Goal: Information Seeking & Learning: Learn about a topic

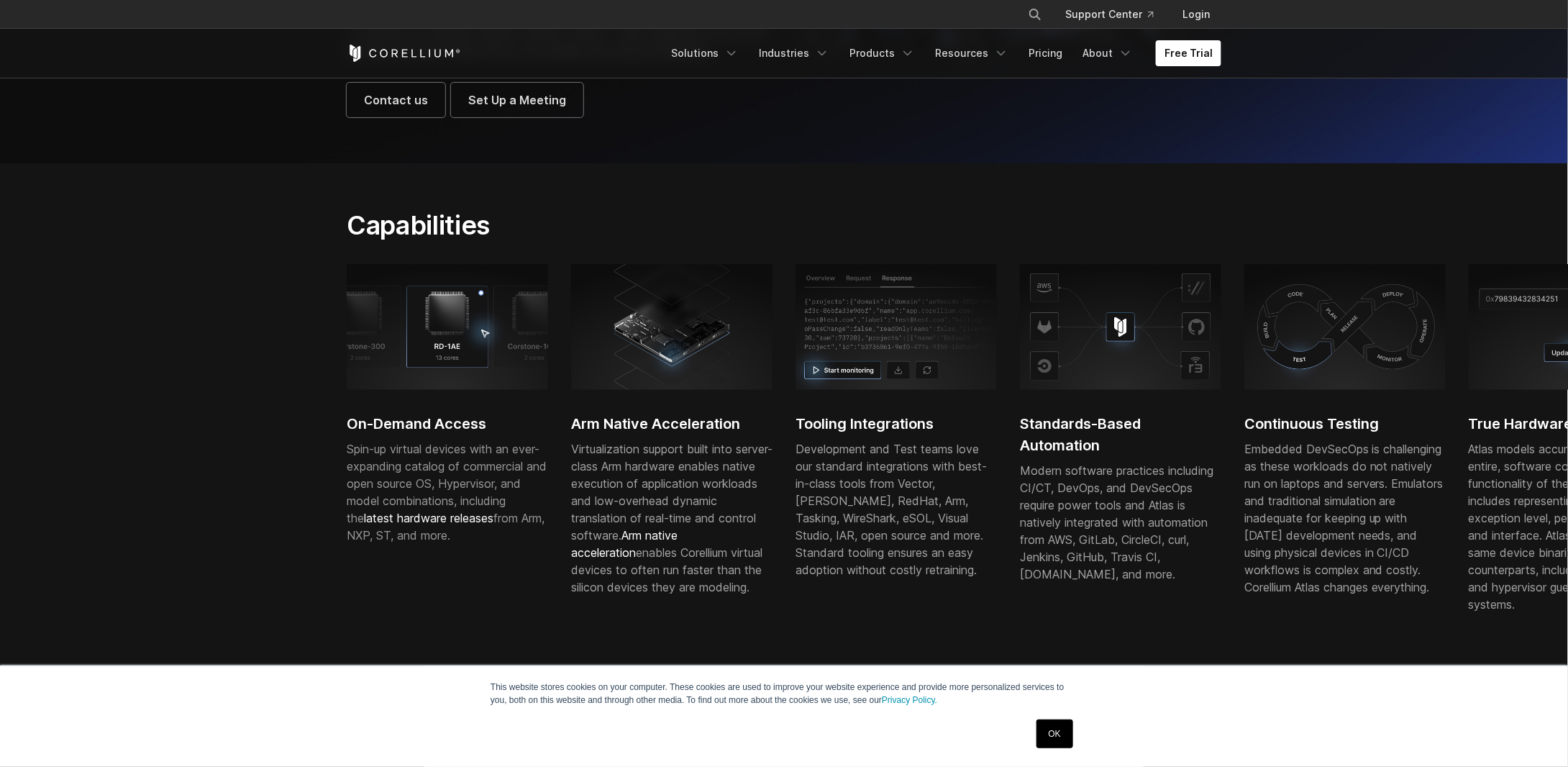
scroll to position [288, 0]
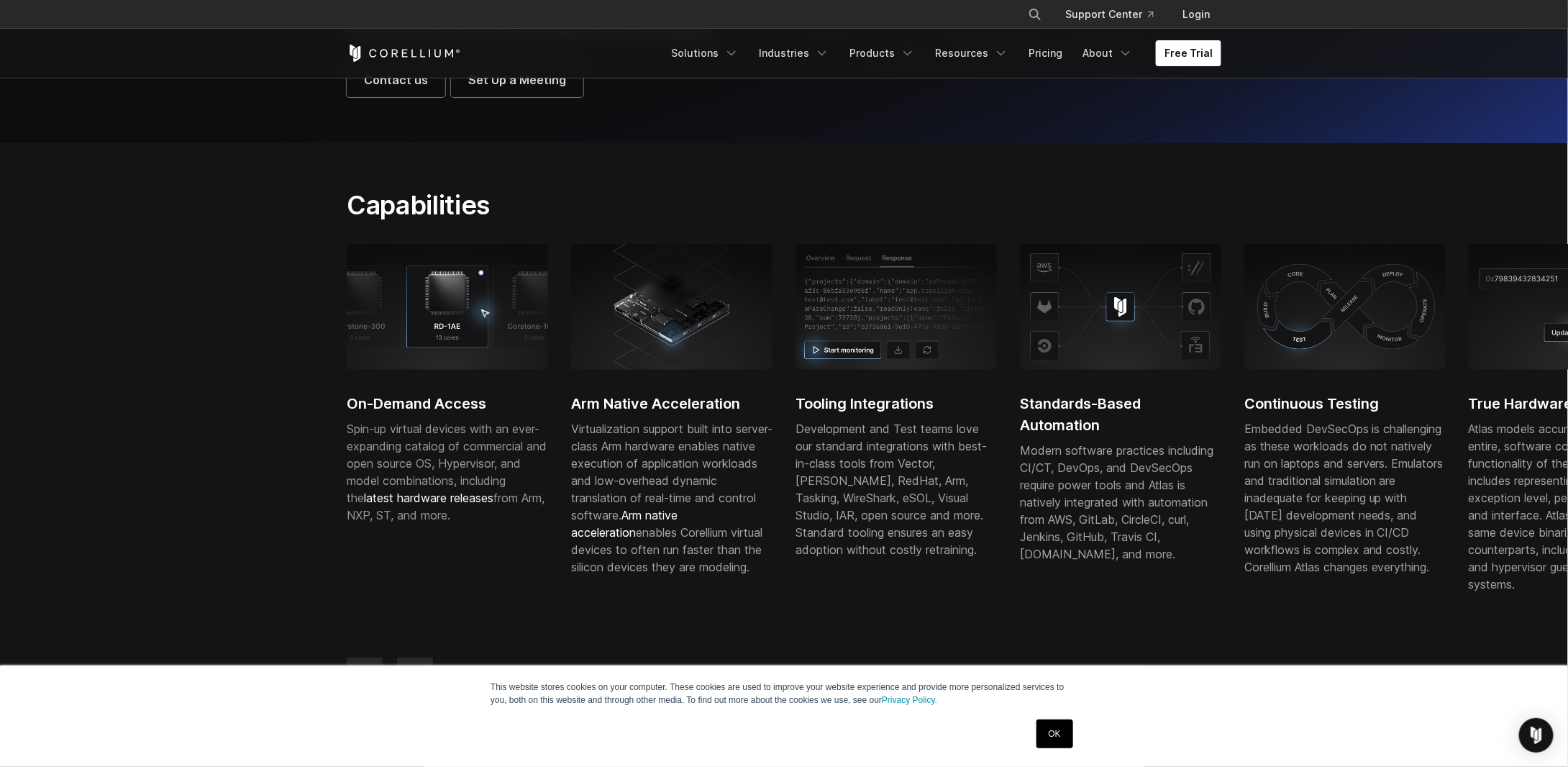
click at [1053, 738] on link "OK" at bounding box center [1055, 735] width 37 height 29
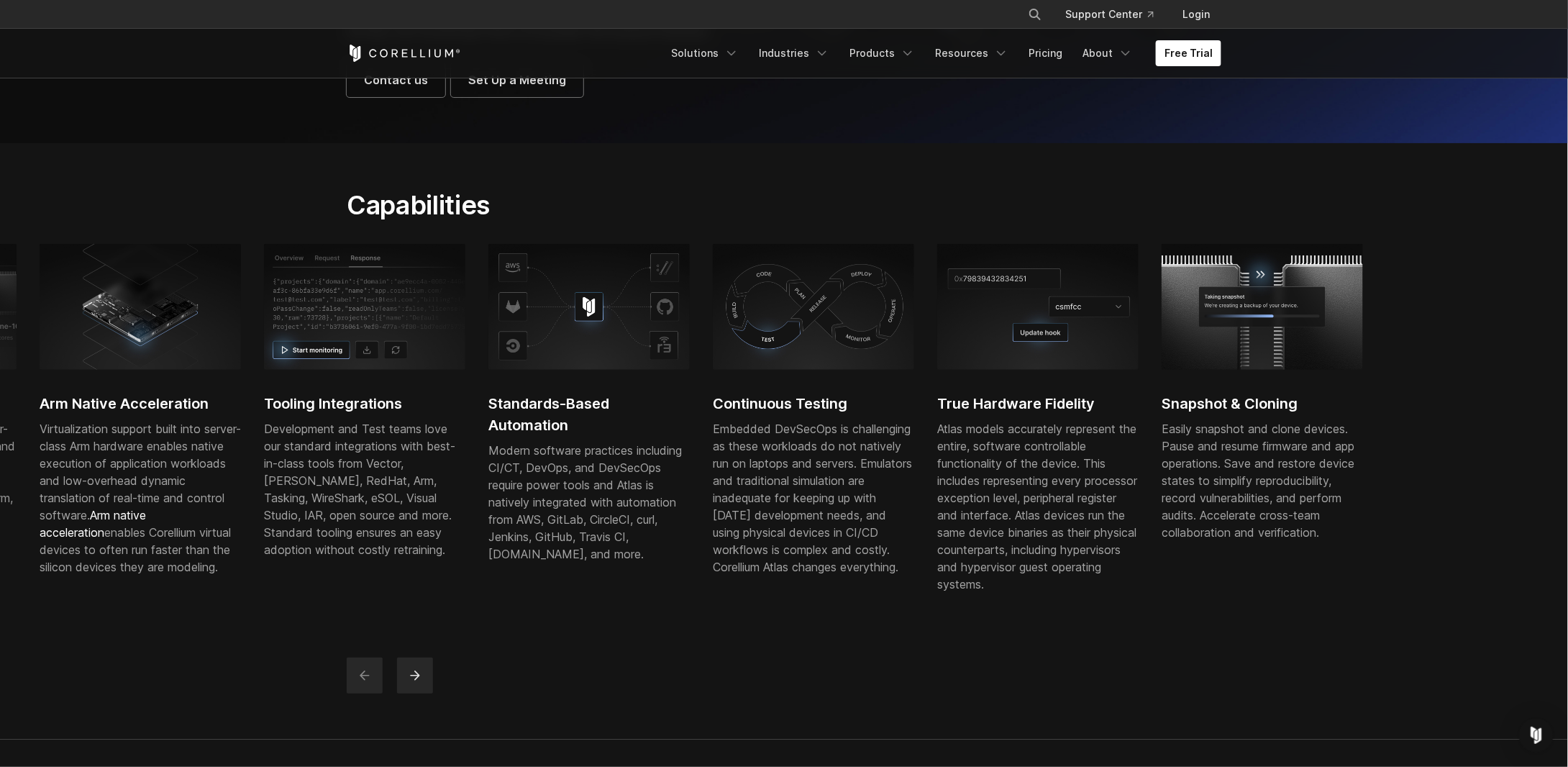
drag, startPoint x: 1308, startPoint y: 497, endPoint x: 776, endPoint y: 522, distance: 532.6
click at [776, 522] on div "Embedded DevSecOps is challenging as these workloads do not natively run on lap…" at bounding box center [813, 498] width 202 height 156
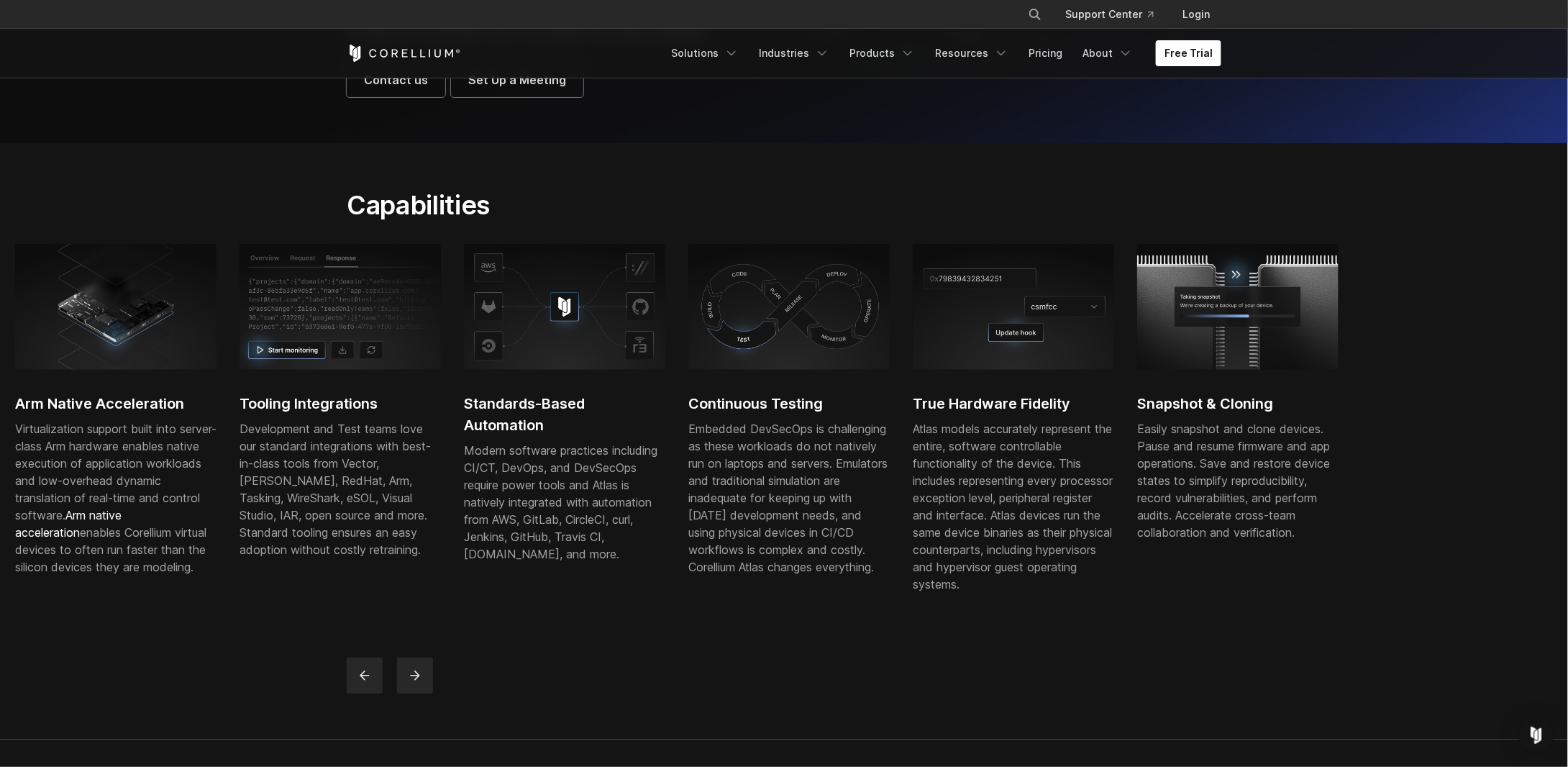
drag, startPoint x: 1233, startPoint y: 509, endPoint x: 900, endPoint y: 518, distance: 333.1
click at [900, 518] on div "On-Demand Access Spin-up virtual devices with an ever-expanding catalog of comm…" at bounding box center [576, 432] width 1571 height 377
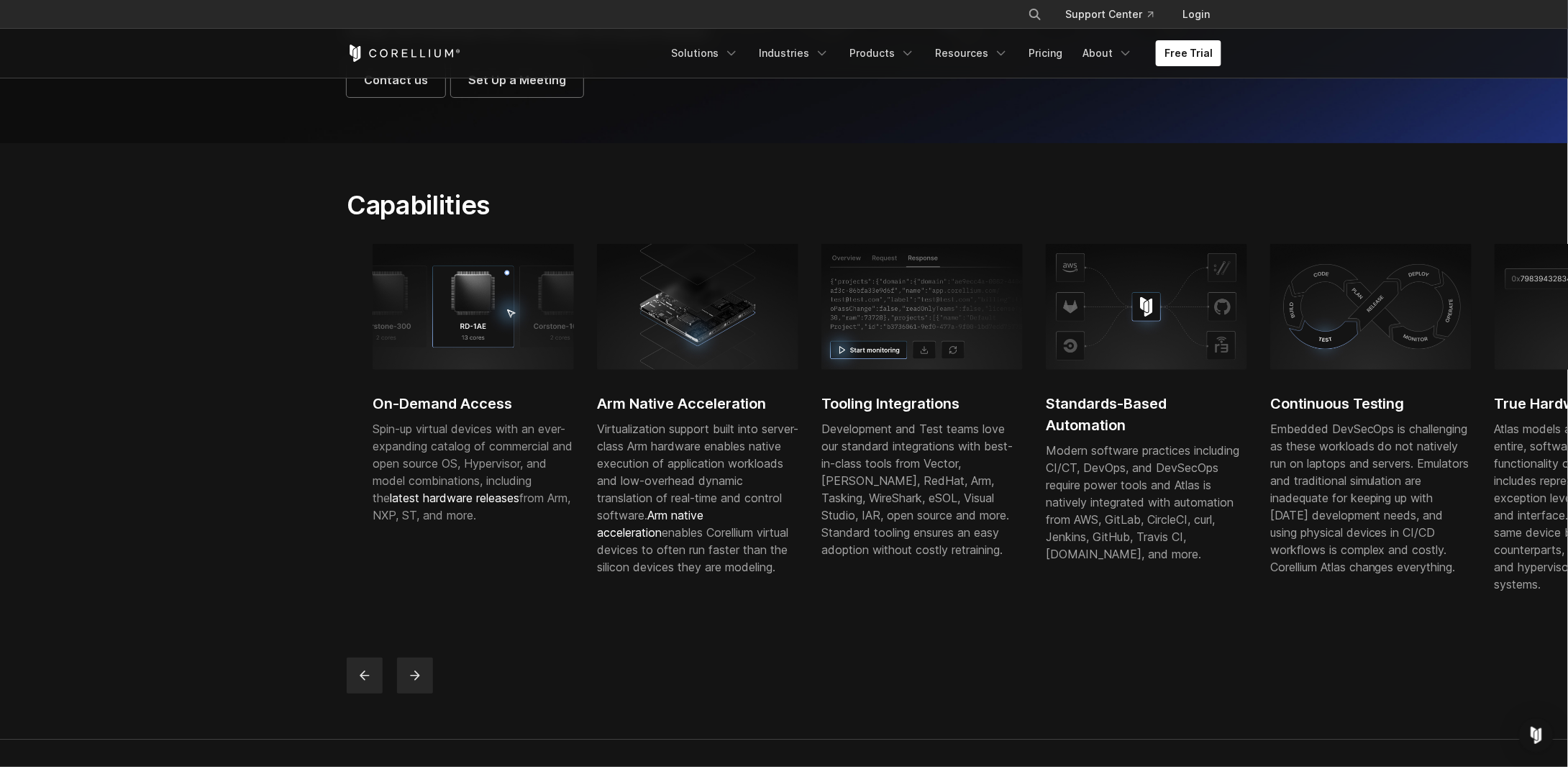
drag, startPoint x: 427, startPoint y: 528, endPoint x: 902, endPoint y: 541, distance: 475.2
click at [902, 541] on div "Development and Test teams love our standard integrations with best-in-class to…" at bounding box center [922, 489] width 202 height 138
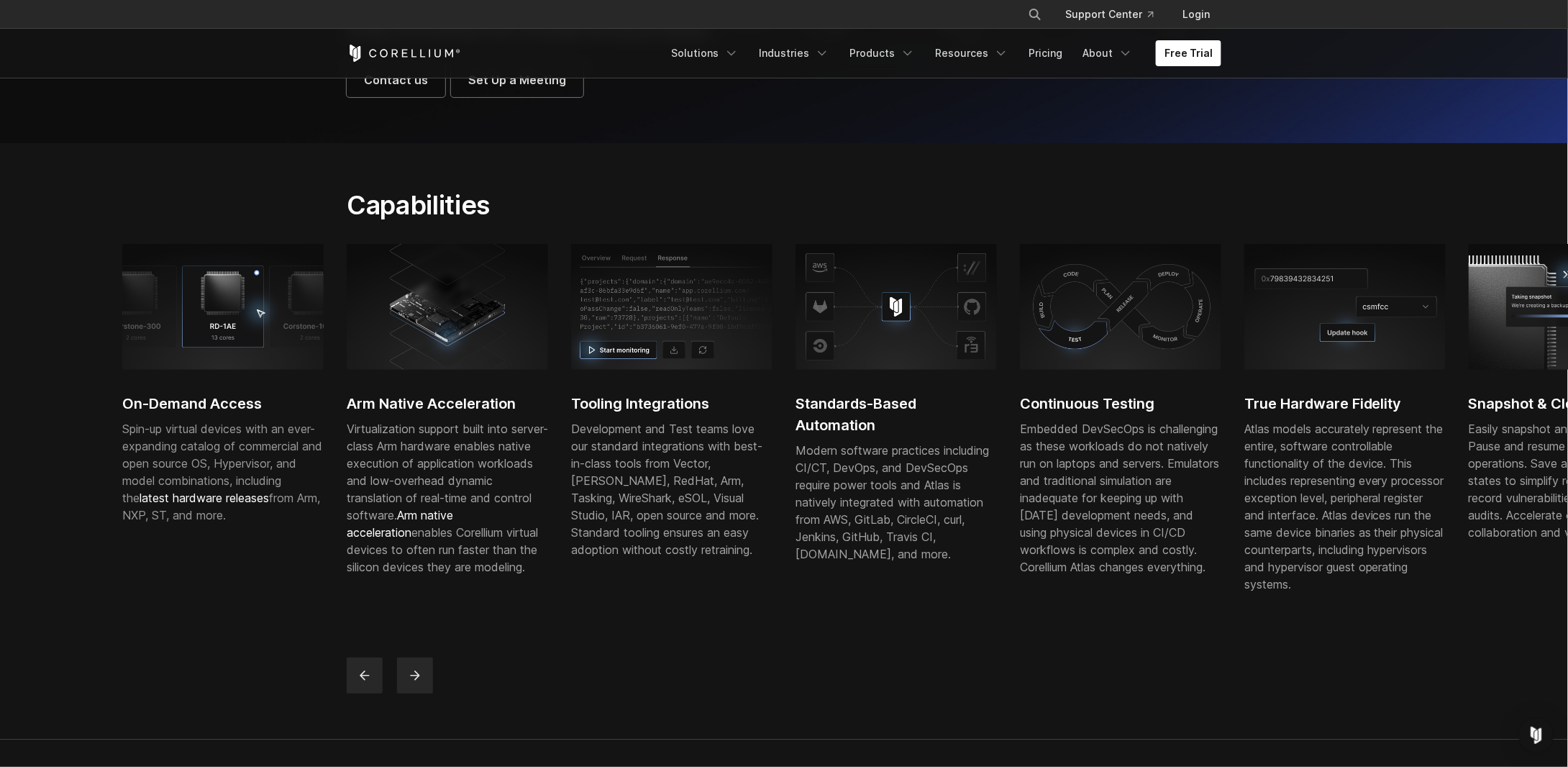
drag, startPoint x: 460, startPoint y: 564, endPoint x: 838, endPoint y: 553, distance: 378.2
click at [539, 553] on span "Arm native acceleration enables Corellium virtual devices to often run faster t…" at bounding box center [442, 541] width 191 height 66
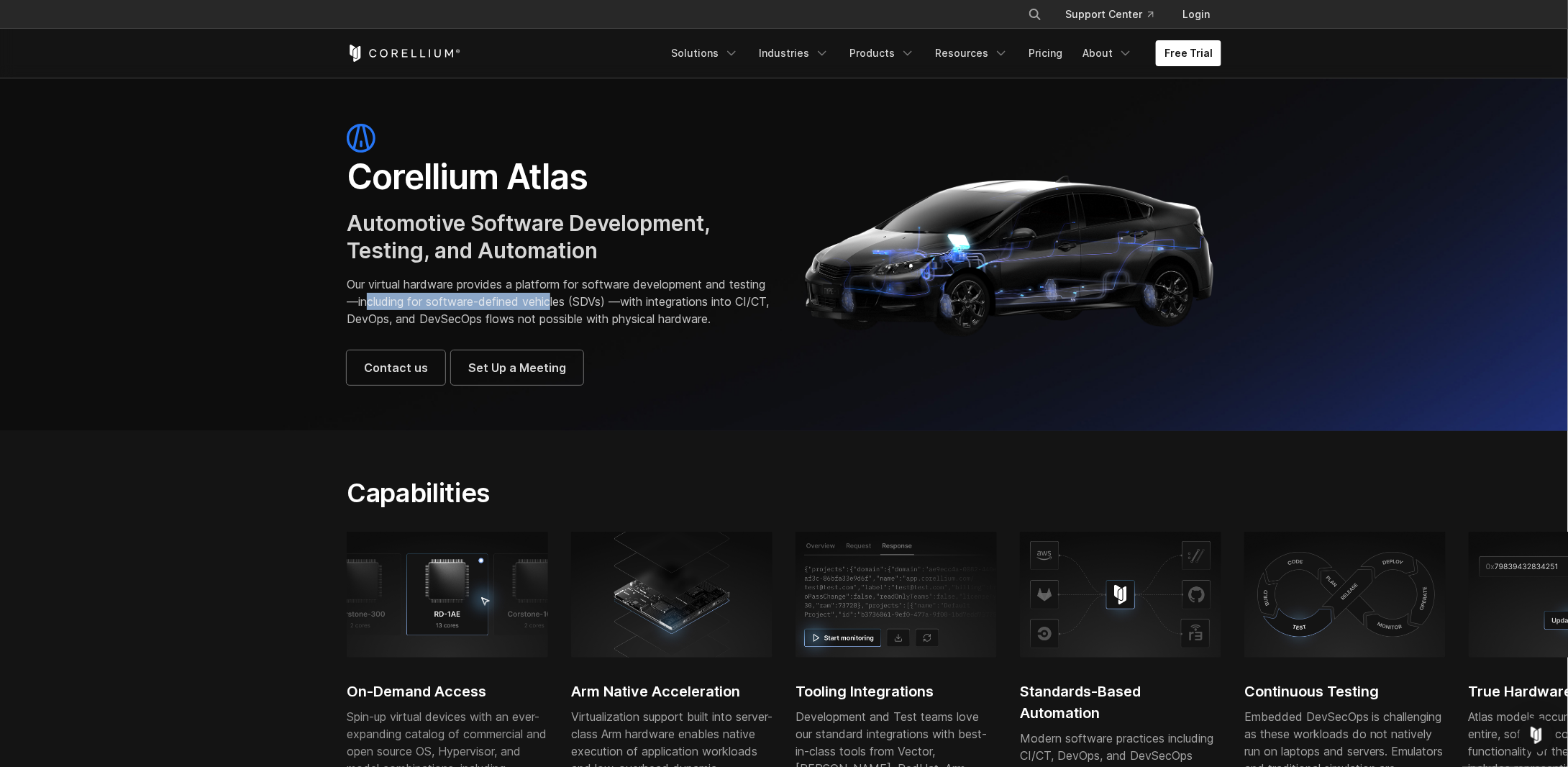
drag, startPoint x: 407, startPoint y: 306, endPoint x: 590, endPoint y: 307, distance: 183.0
click at [590, 307] on p "Our virtual hardware provides a platform for software development and testing—i…" at bounding box center [558, 301] width 423 height 52
click at [692, 328] on p "Our virtual hardware provides a platform for software development and testing—i…" at bounding box center [558, 301] width 423 height 52
drag, startPoint x: 687, startPoint y: 305, endPoint x: 726, endPoint y: 310, distance: 39.3
click at [746, 310] on p "Our virtual hardware provides a platform for software development and testing—i…" at bounding box center [558, 301] width 423 height 52
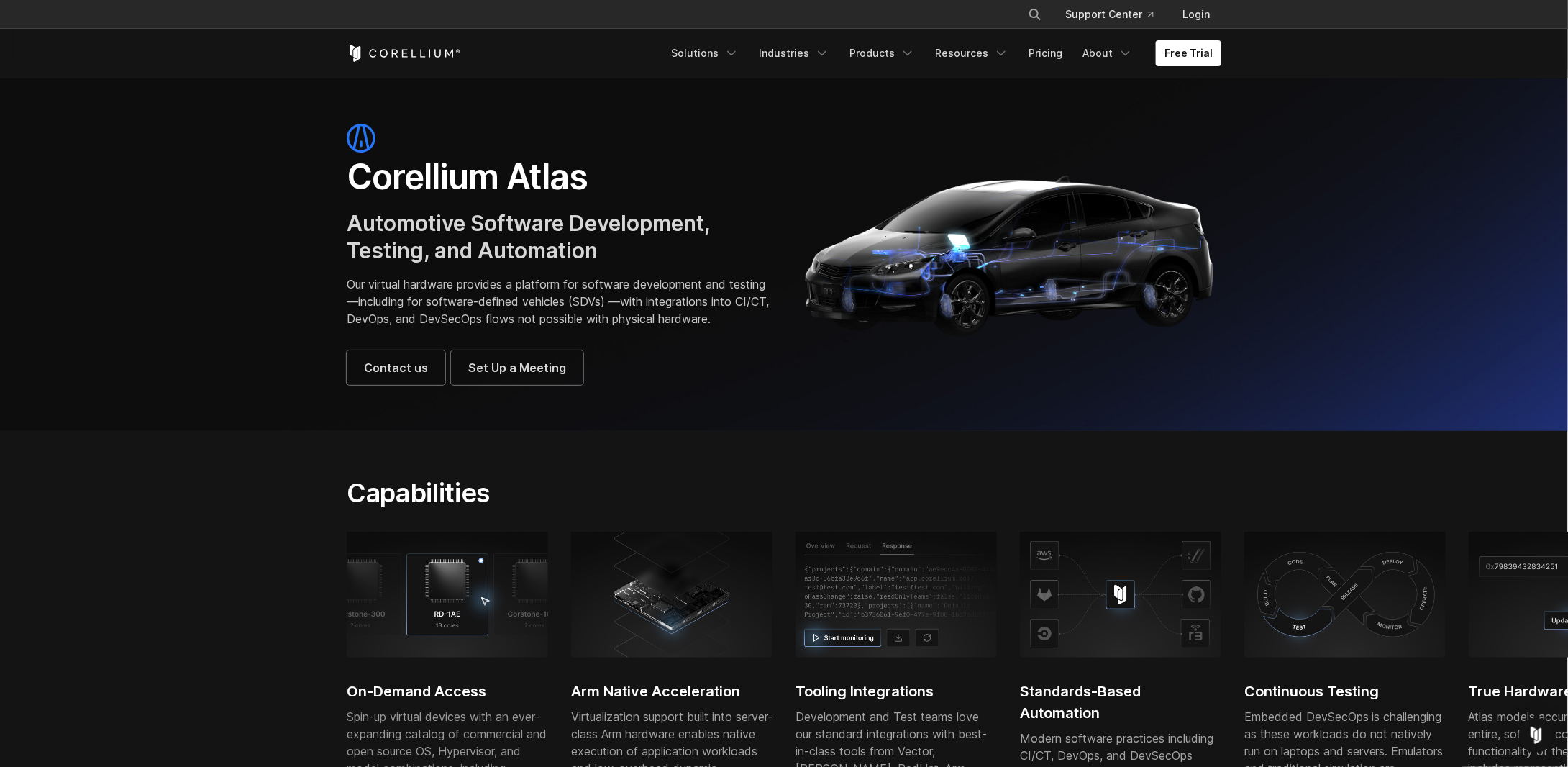
click at [476, 325] on p "Our virtual hardware provides a platform for software development and testing—i…" at bounding box center [558, 301] width 423 height 52
drag, startPoint x: 356, startPoint y: 319, endPoint x: 518, endPoint y: 323, distance: 162.0
click at [518, 323] on p "Our virtual hardware provides a platform for software development and testing—i…" at bounding box center [558, 301] width 423 height 52
click at [436, 328] on p "Our virtual hardware provides a platform for software development and testing—i…" at bounding box center [558, 301] width 423 height 52
drag, startPoint x: 415, startPoint y: 319, endPoint x: 562, endPoint y: 326, distance: 147.2
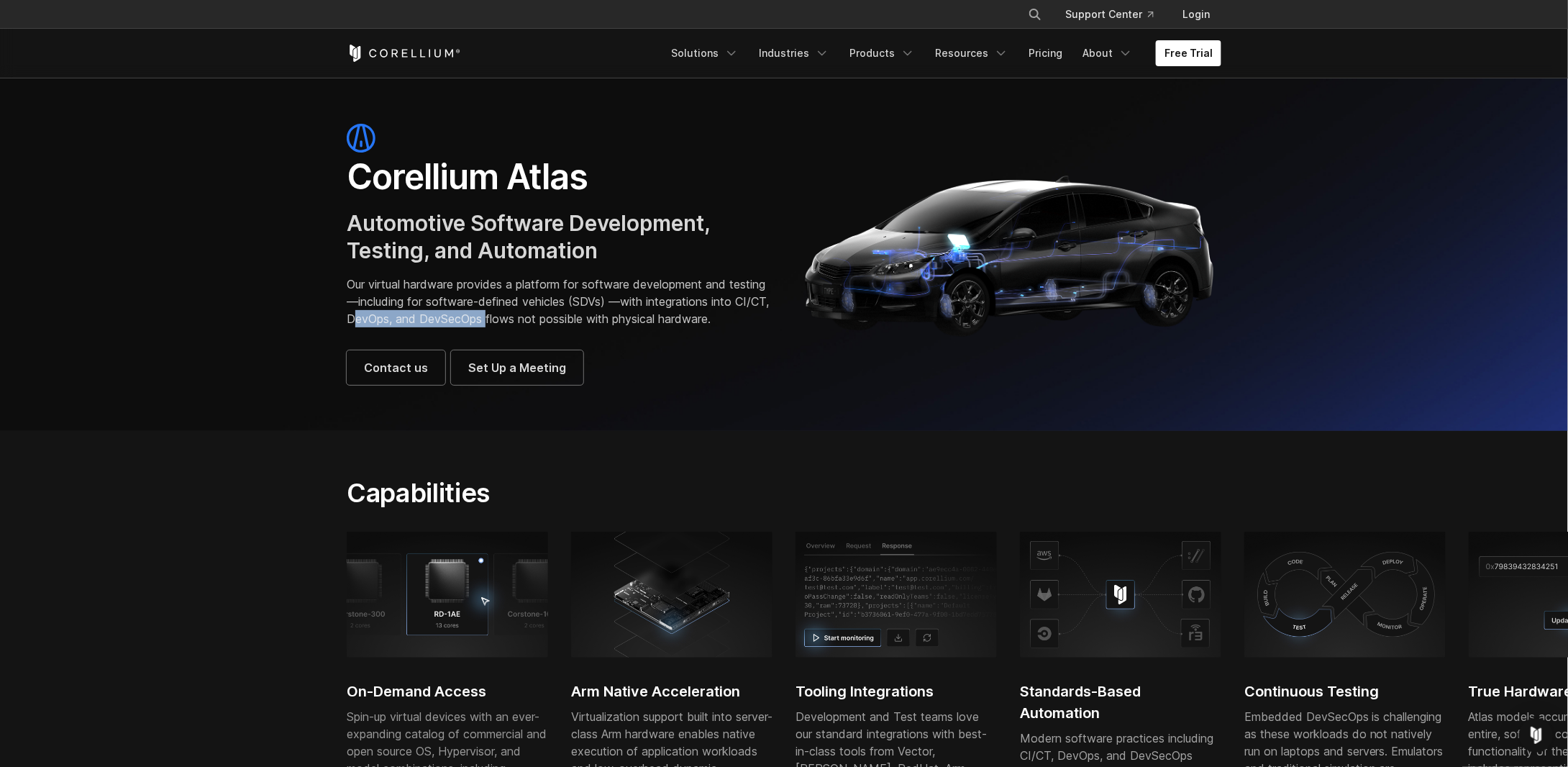
click at [548, 326] on p "Our virtual hardware provides a platform for software development and testing—i…" at bounding box center [558, 301] width 423 height 52
click at [582, 328] on p "Our virtual hardware provides a platform for software development and testing—i…" at bounding box center [558, 301] width 423 height 52
drag, startPoint x: 514, startPoint y: 315, endPoint x: 637, endPoint y: 335, distance: 124.6
click at [630, 326] on p "Our virtual hardware provides a platform for software development and testing—i…" at bounding box center [558, 301] width 423 height 52
click at [636, 328] on p "Our virtual hardware provides a platform for software development and testing—i…" at bounding box center [558, 301] width 423 height 52
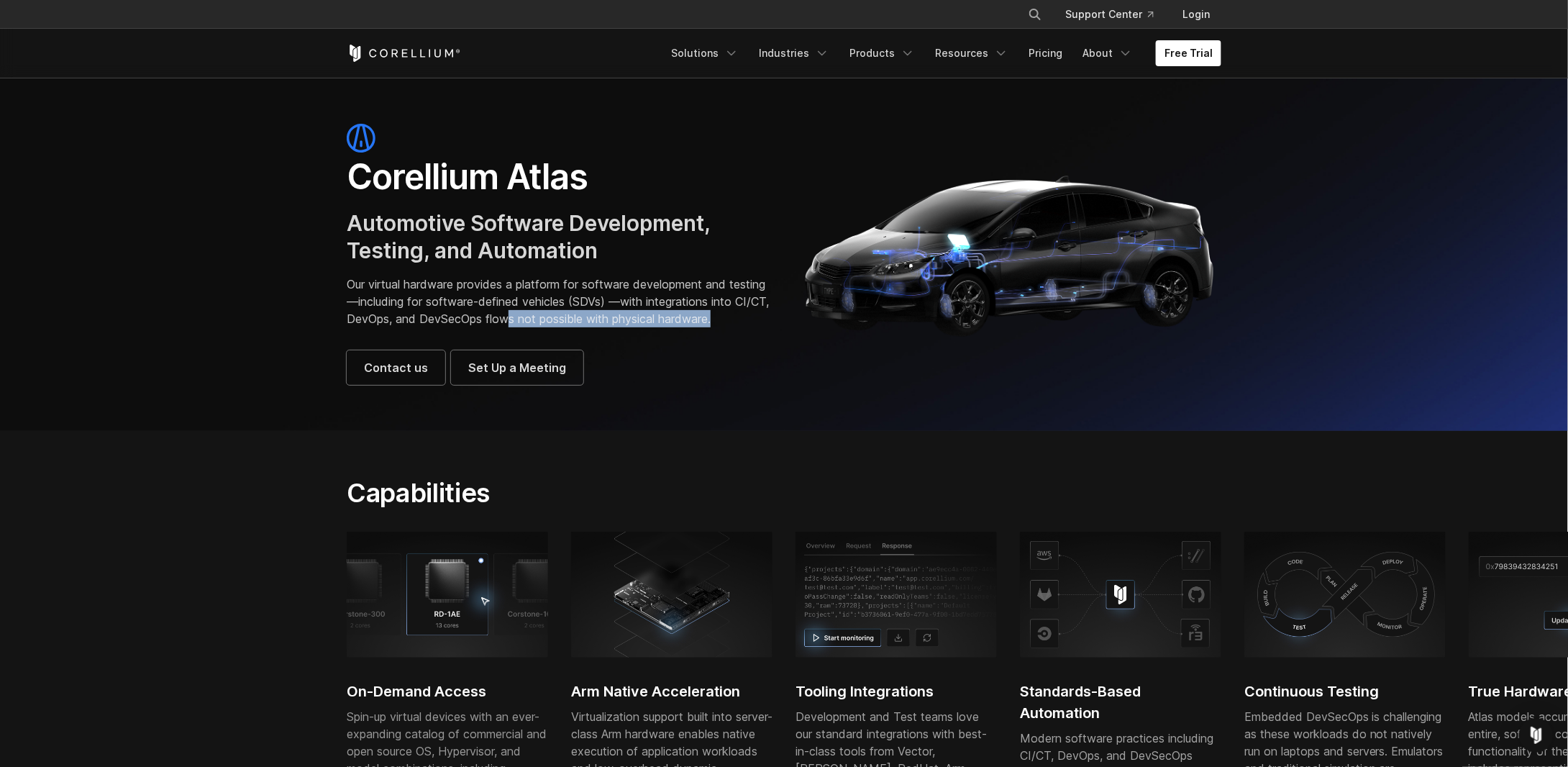
drag, startPoint x: 567, startPoint y: 317, endPoint x: 697, endPoint y: 329, distance: 130.6
click at [697, 328] on p "Our virtual hardware provides a platform for software development and testing—i…" at bounding box center [558, 301] width 423 height 52
click at [562, 328] on p "Our virtual hardware provides a platform for software development and testing—i…" at bounding box center [558, 301] width 423 height 52
click at [580, 328] on p "Our virtual hardware provides a platform for software development and testing—i…" at bounding box center [558, 301] width 423 height 52
click at [654, 328] on p "Our virtual hardware provides a platform for software development and testing—i…" at bounding box center [558, 301] width 423 height 52
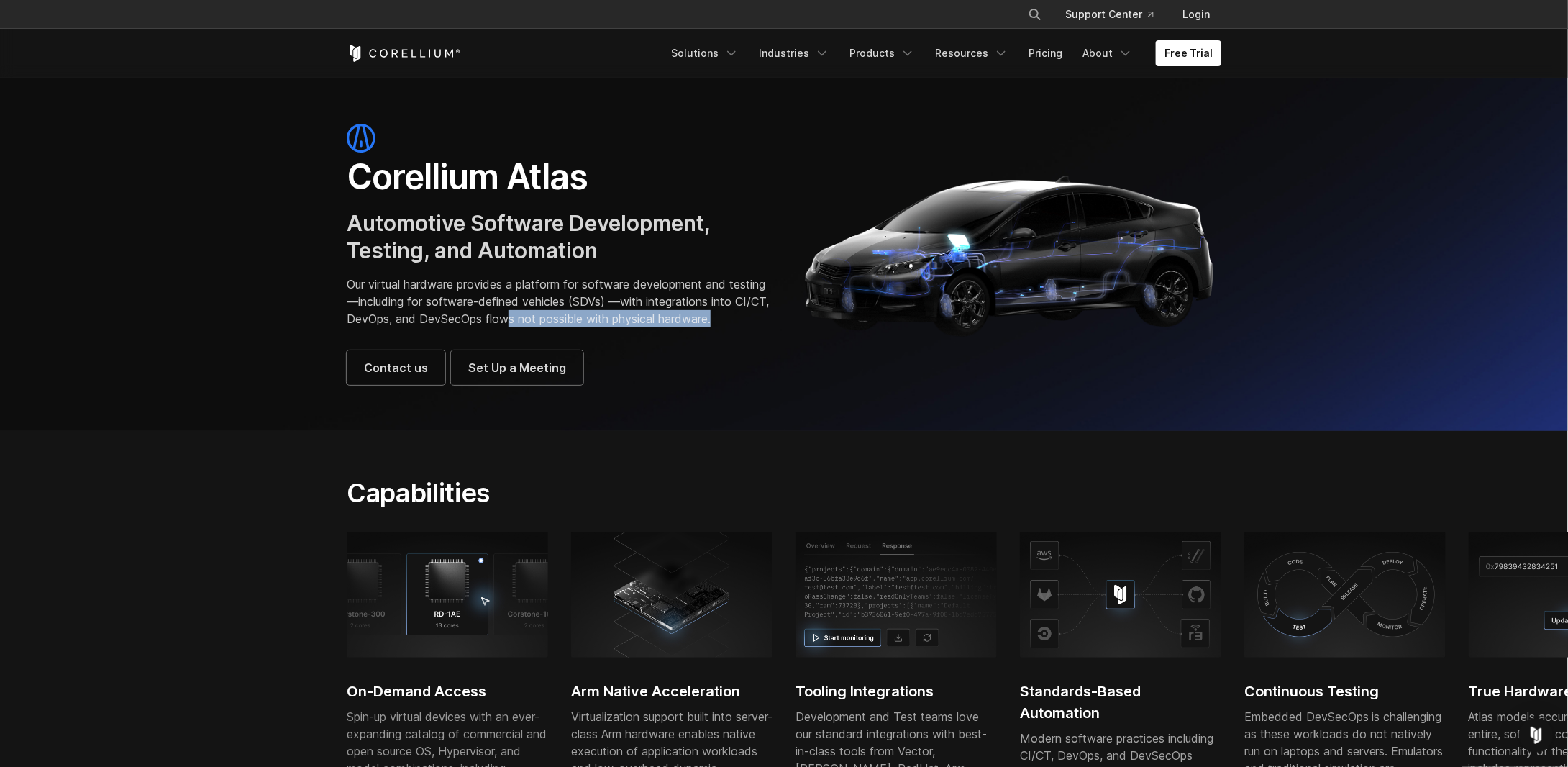
click at [663, 325] on p "Our virtual hardware provides a platform for software development and testing—i…" at bounding box center [558, 301] width 423 height 52
drag, startPoint x: 398, startPoint y: 347, endPoint x: 389, endPoint y: 330, distance: 19.2
click at [354, 323] on div "Corellium Atlas Automotive Software Development, Testing, and Automation Our vi…" at bounding box center [558, 254] width 423 height 261
click at [505, 328] on p "Our virtual hardware provides a platform for software development and testing—i…" at bounding box center [558, 301] width 423 height 52
drag, startPoint x: 569, startPoint y: 323, endPoint x: 664, endPoint y: 329, distance: 95.2
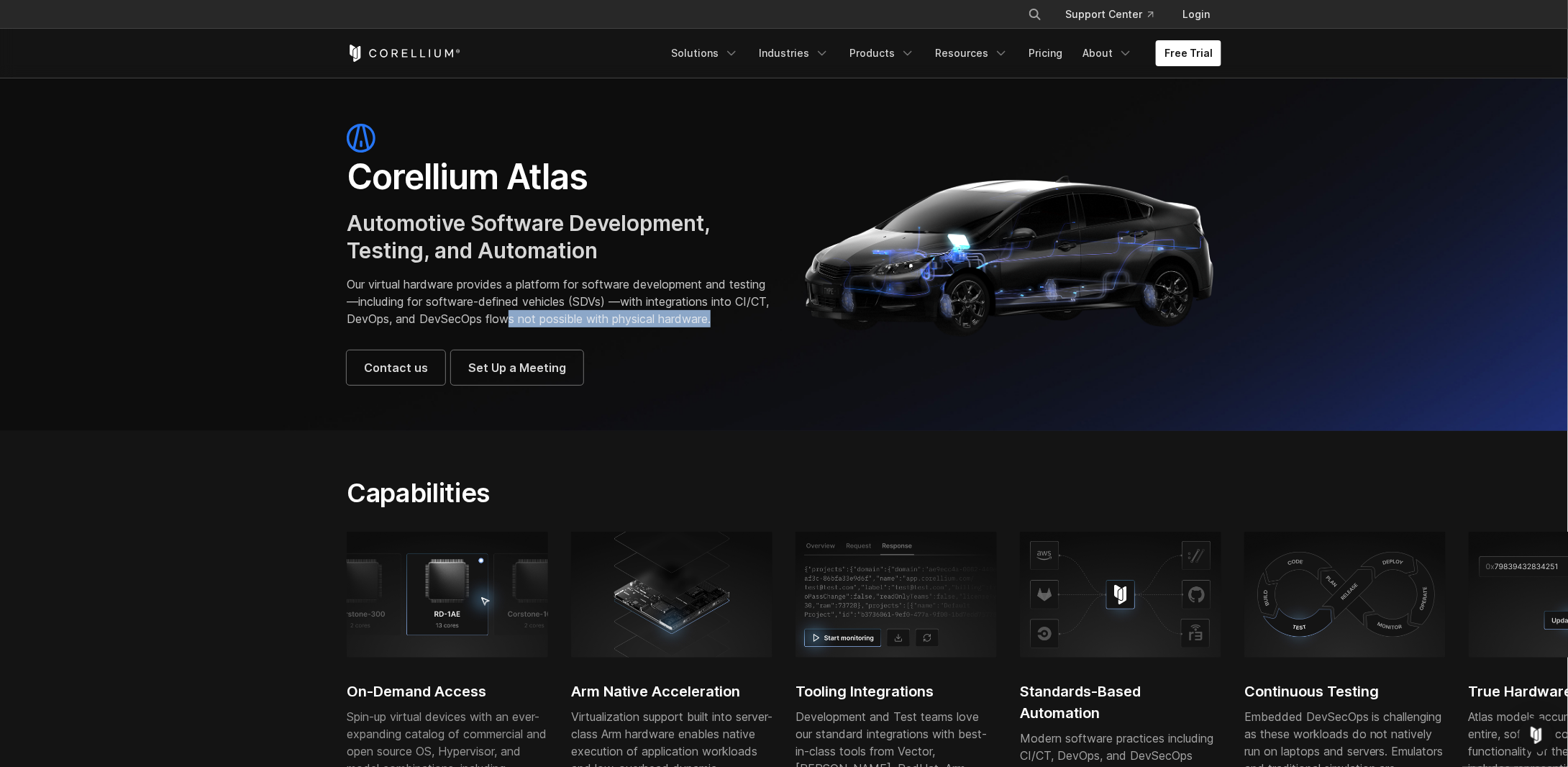
click at [664, 328] on p "Our virtual hardware provides a platform for software development and testing—i…" at bounding box center [558, 301] width 423 height 52
click at [653, 328] on p "Our virtual hardware provides a platform for software development and testing—i…" at bounding box center [558, 301] width 423 height 52
click at [682, 328] on p "Our virtual hardware provides a platform for software development and testing—i…" at bounding box center [558, 301] width 423 height 52
click at [1201, 53] on link "Free Trial" at bounding box center [1189, 53] width 66 height 26
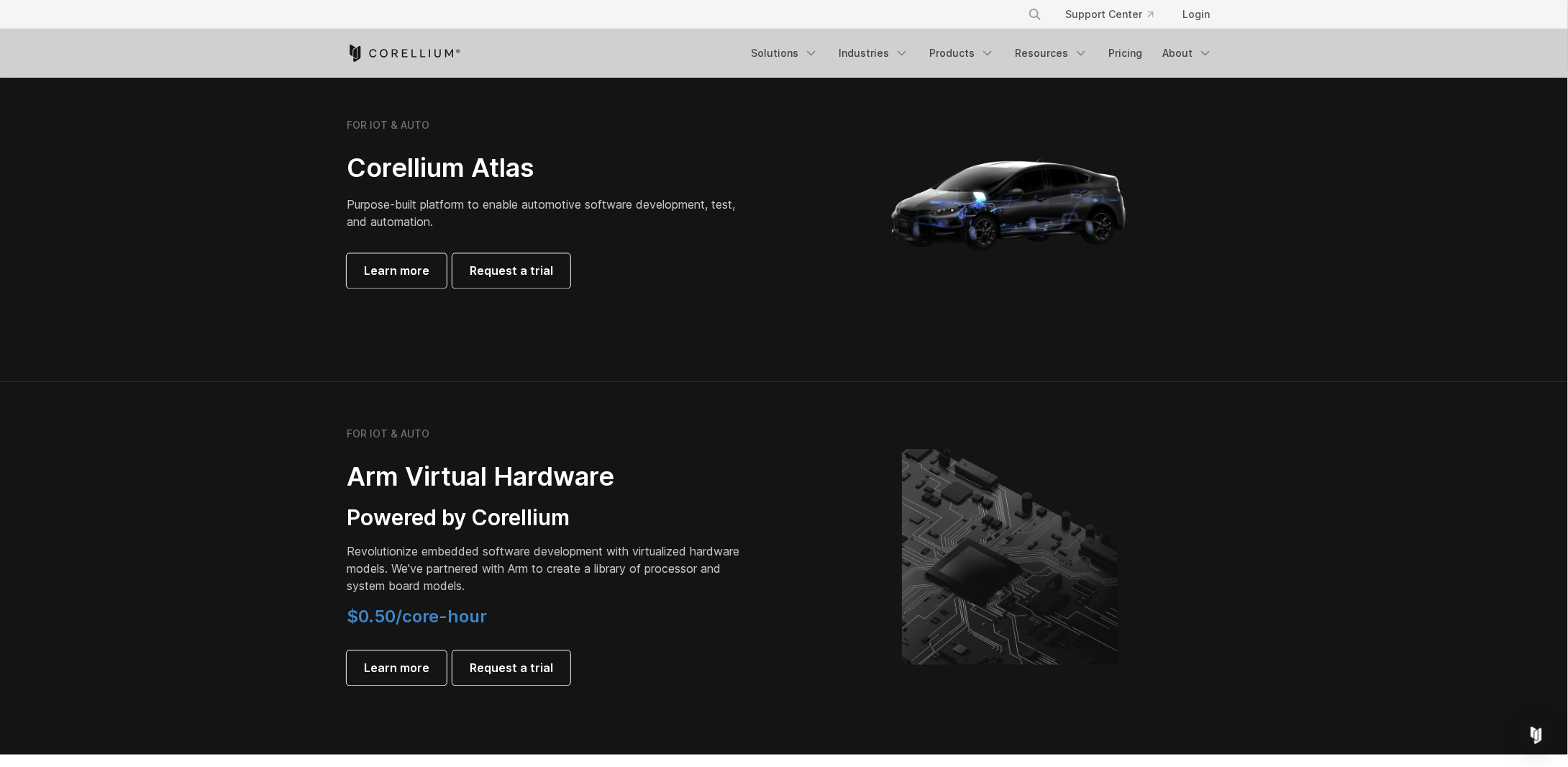
scroll to position [1368, 0]
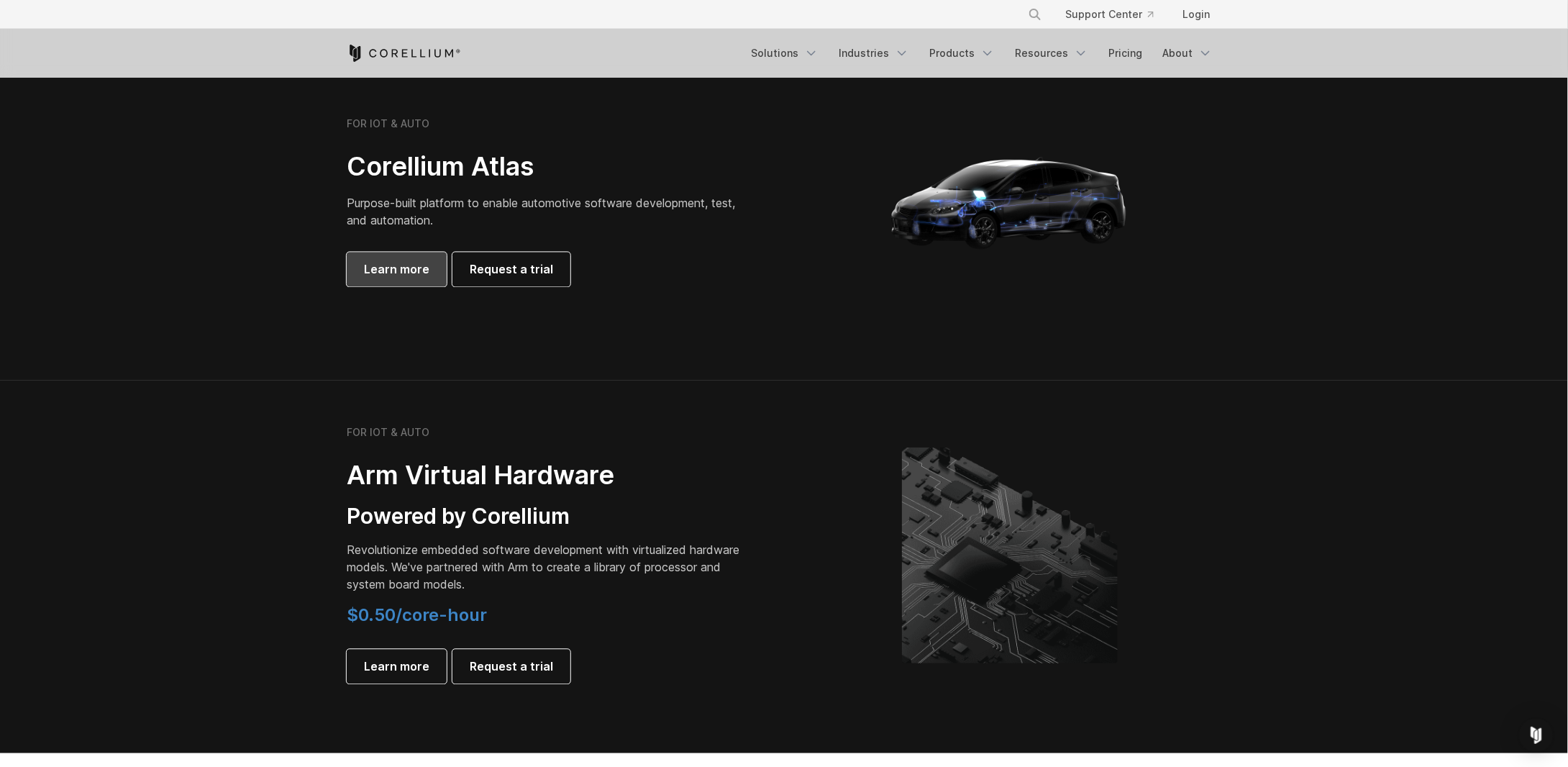
click at [389, 255] on link "Learn more" at bounding box center [397, 270] width 100 height 35
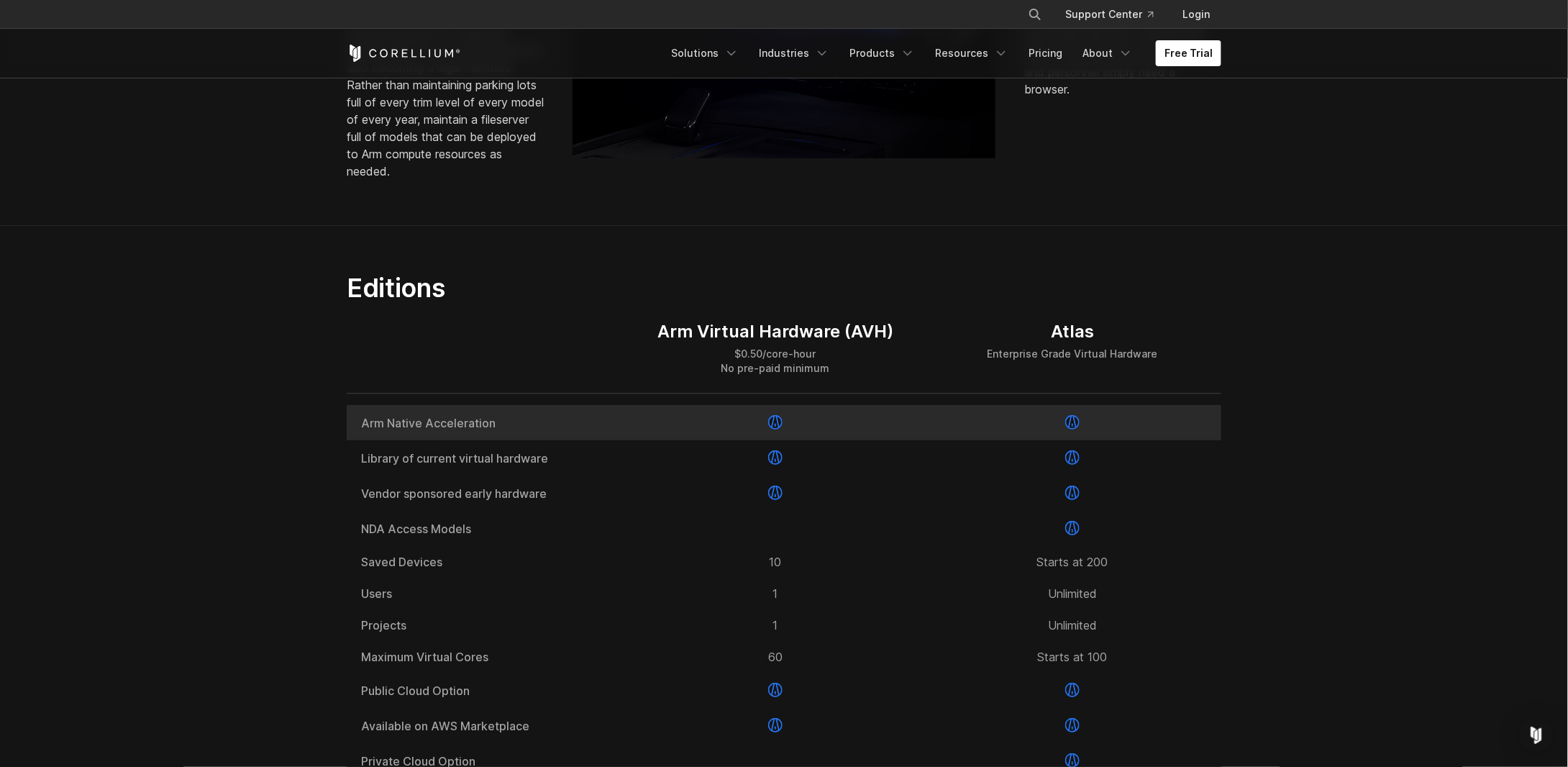
scroll to position [1583, 0]
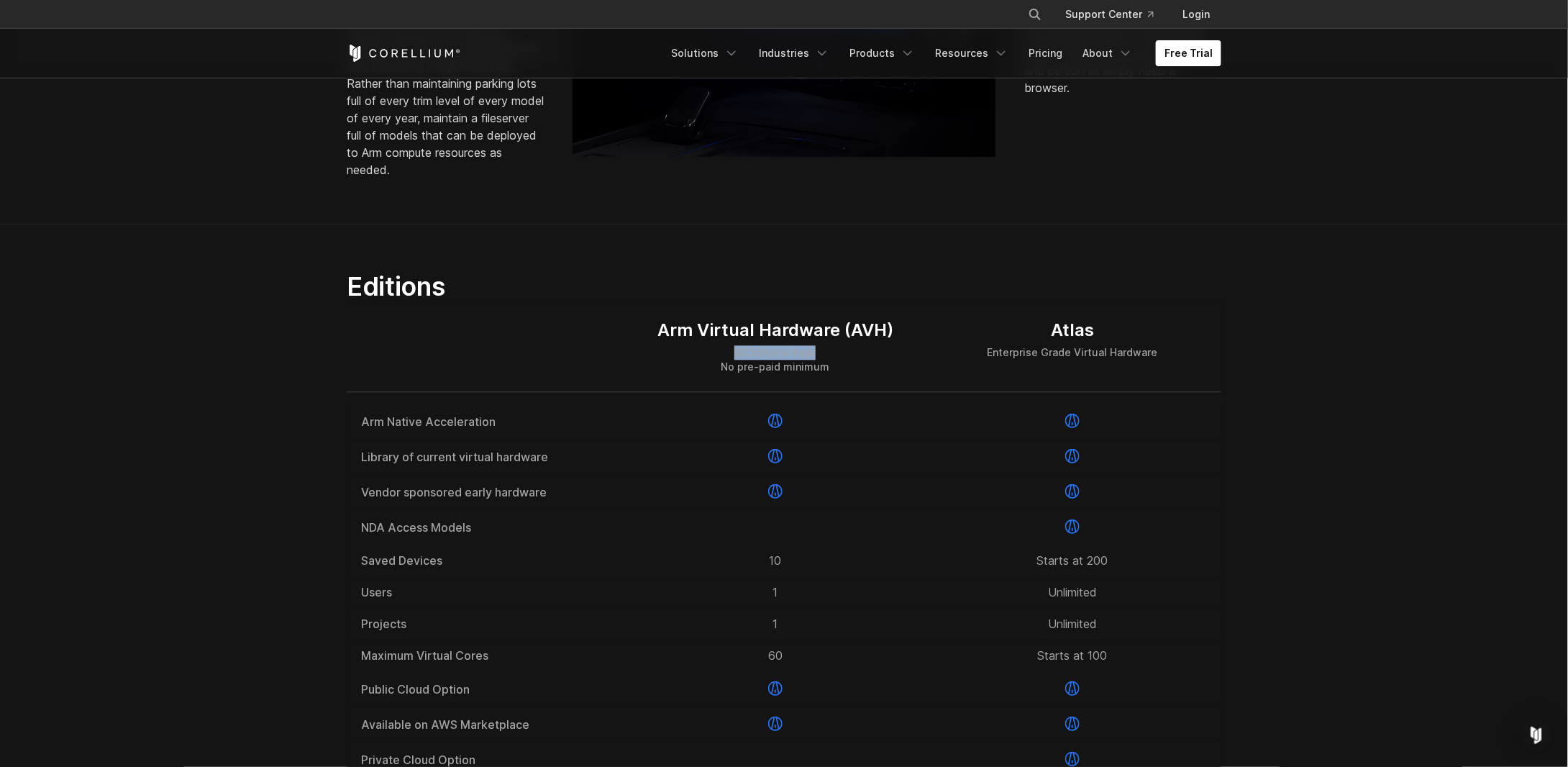
drag, startPoint x: 814, startPoint y: 387, endPoint x: 725, endPoint y: 386, distance: 89.0
click at [725, 375] on div "$0.50/core-hour No pre-paid minimum" at bounding box center [775, 360] width 236 height 29
click at [981, 391] on div "Atlas Enterprise Grade Virtual Hardware" at bounding box center [1073, 346] width 297 height 89
drag, startPoint x: 984, startPoint y: 389, endPoint x: 1157, endPoint y: 386, distance: 173.0
click at [1157, 386] on div "Atlas Enterprise Grade Virtual Hardware" at bounding box center [1073, 346] width 297 height 89
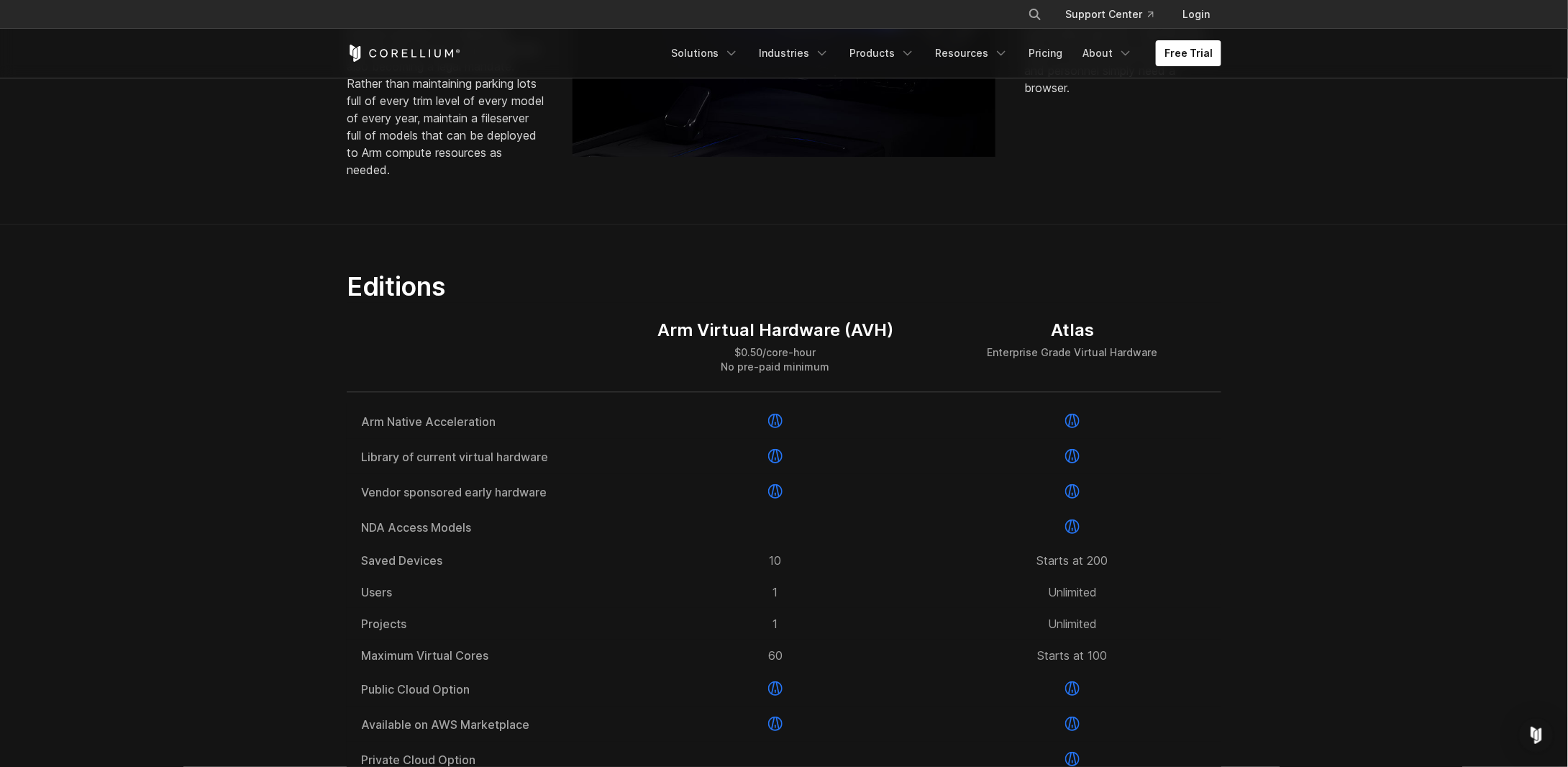
drag, startPoint x: 874, startPoint y: 385, endPoint x: 864, endPoint y: 386, distance: 10.0
click at [874, 375] on div "$0.50/core-hour No pre-paid minimum" at bounding box center [775, 360] width 236 height 29
drag, startPoint x: 824, startPoint y: 404, endPoint x: 705, endPoint y: 408, distance: 119.1
click at [706, 375] on div "$0.50/core-hour No pre-paid minimum" at bounding box center [775, 360] width 236 height 29
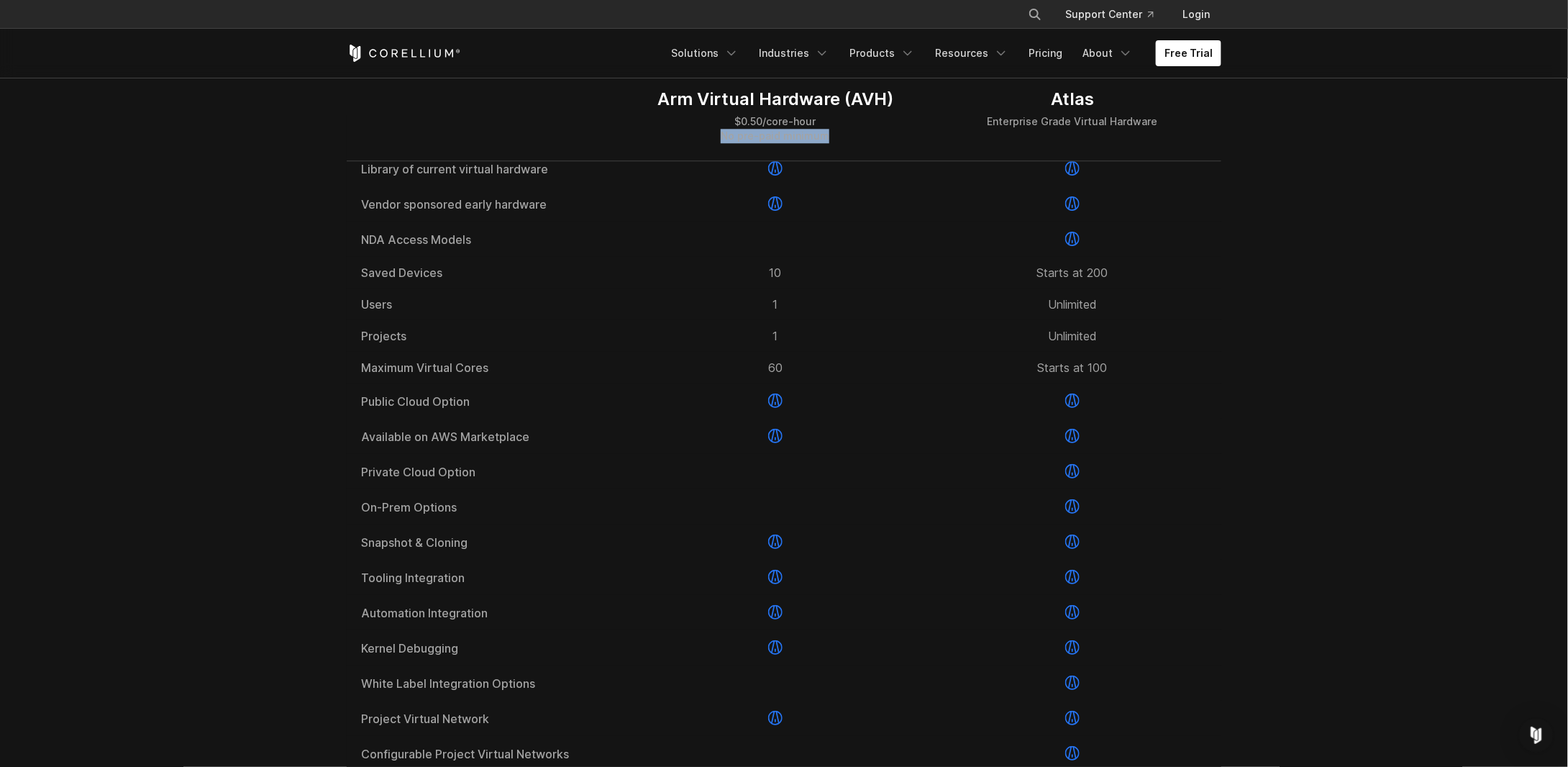
scroll to position [1943, 0]
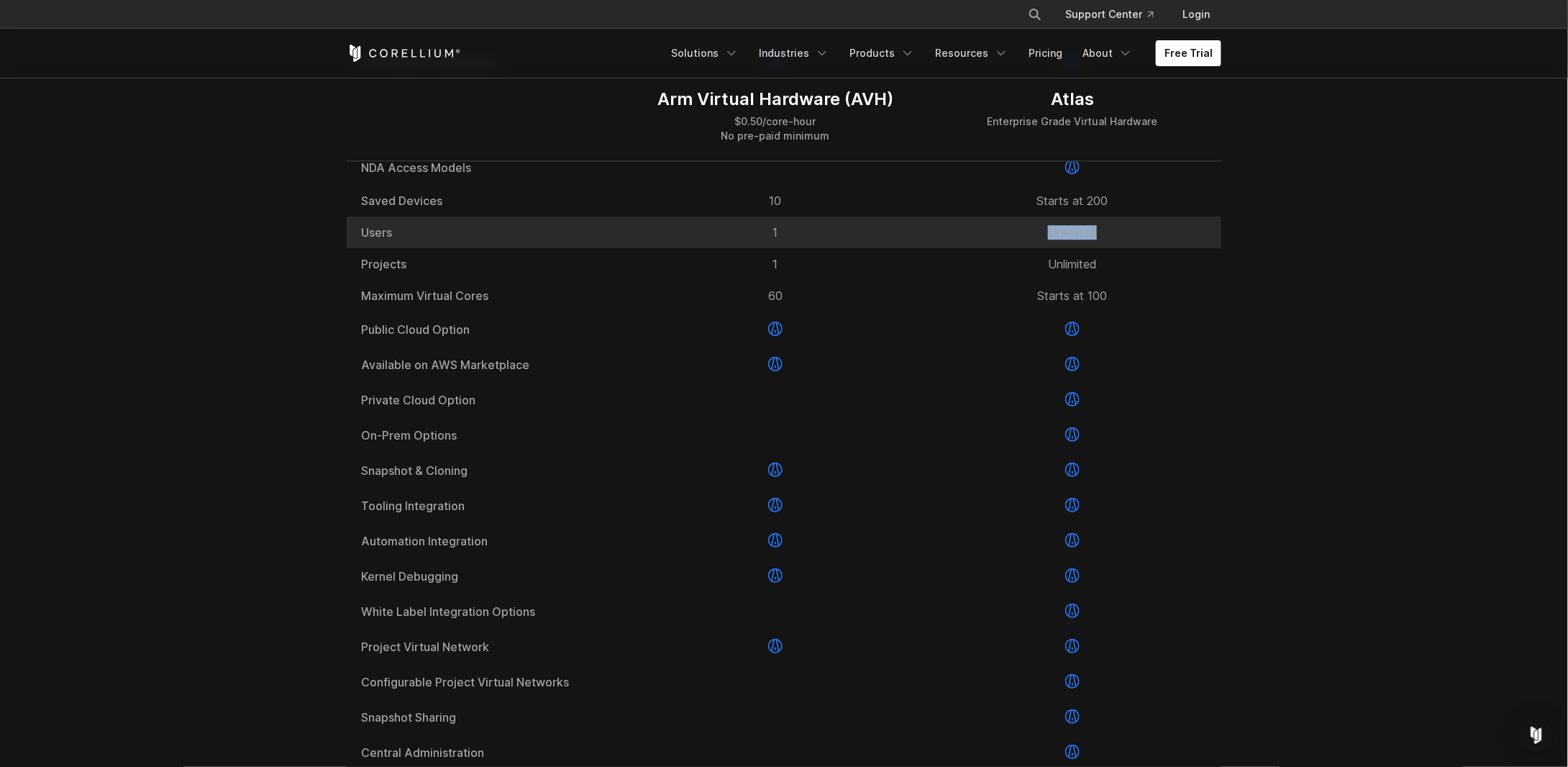
drag, startPoint x: 1083, startPoint y: 264, endPoint x: 1026, endPoint y: 260, distance: 57.1
click at [1026, 249] on div "Unlimited" at bounding box center [1073, 232] width 297 height 31
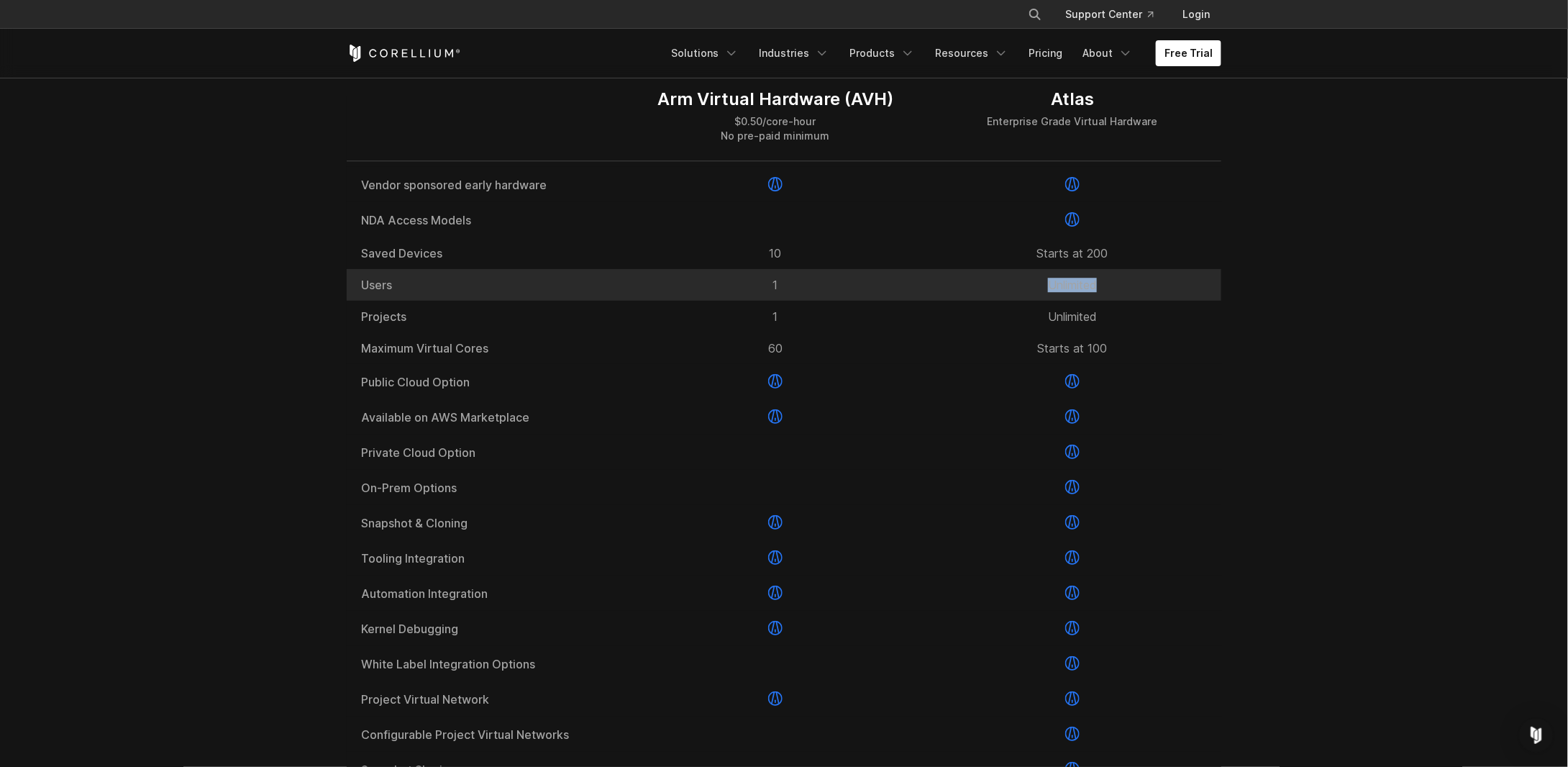
scroll to position [1872, 0]
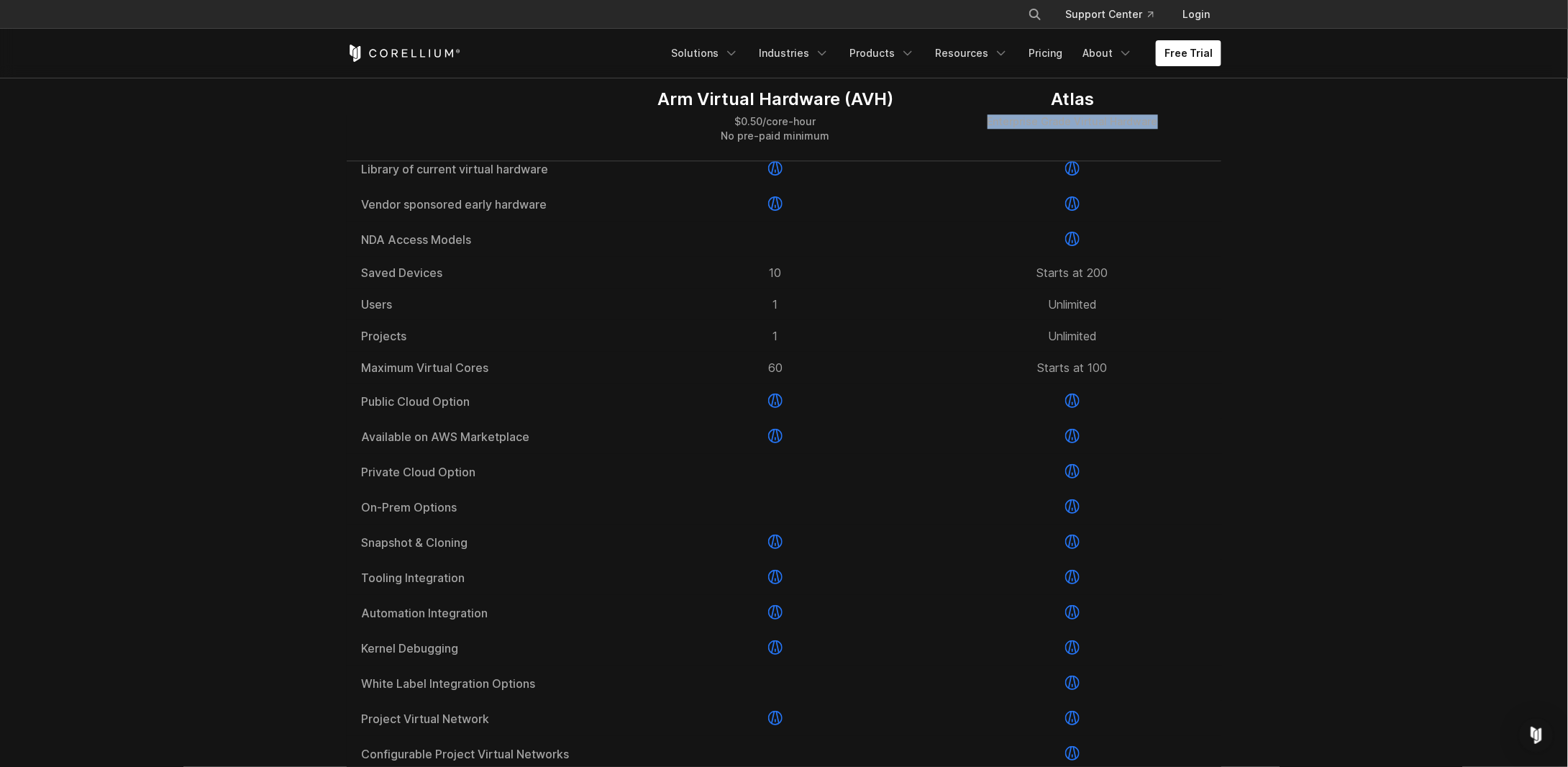
drag, startPoint x: 984, startPoint y: 123, endPoint x: 1153, endPoint y: 123, distance: 169.0
click at [1153, 123] on div "Atlas Enterprise Grade Virtual Hardware" at bounding box center [1073, 117] width 297 height 89
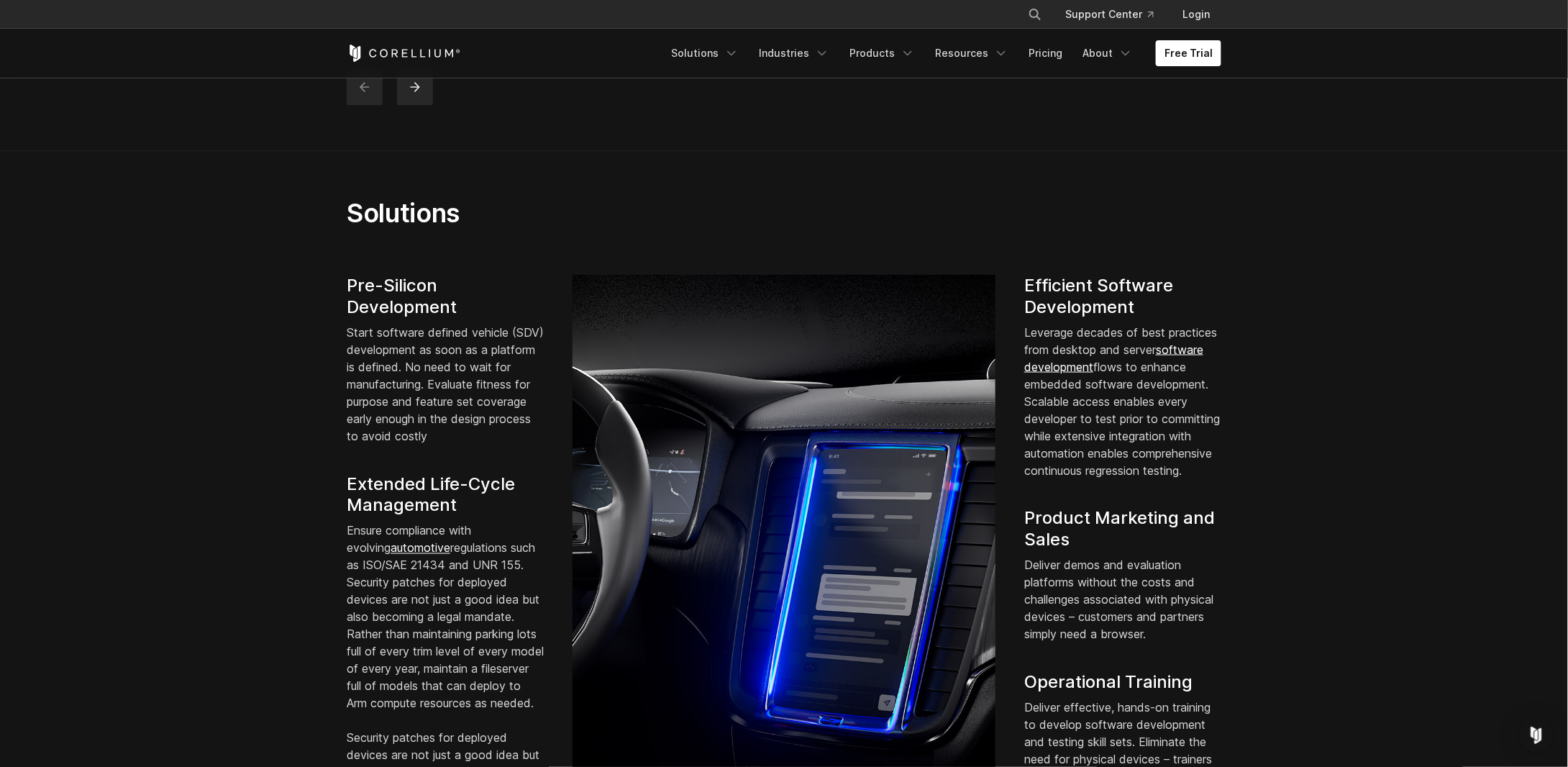
scroll to position [864, 0]
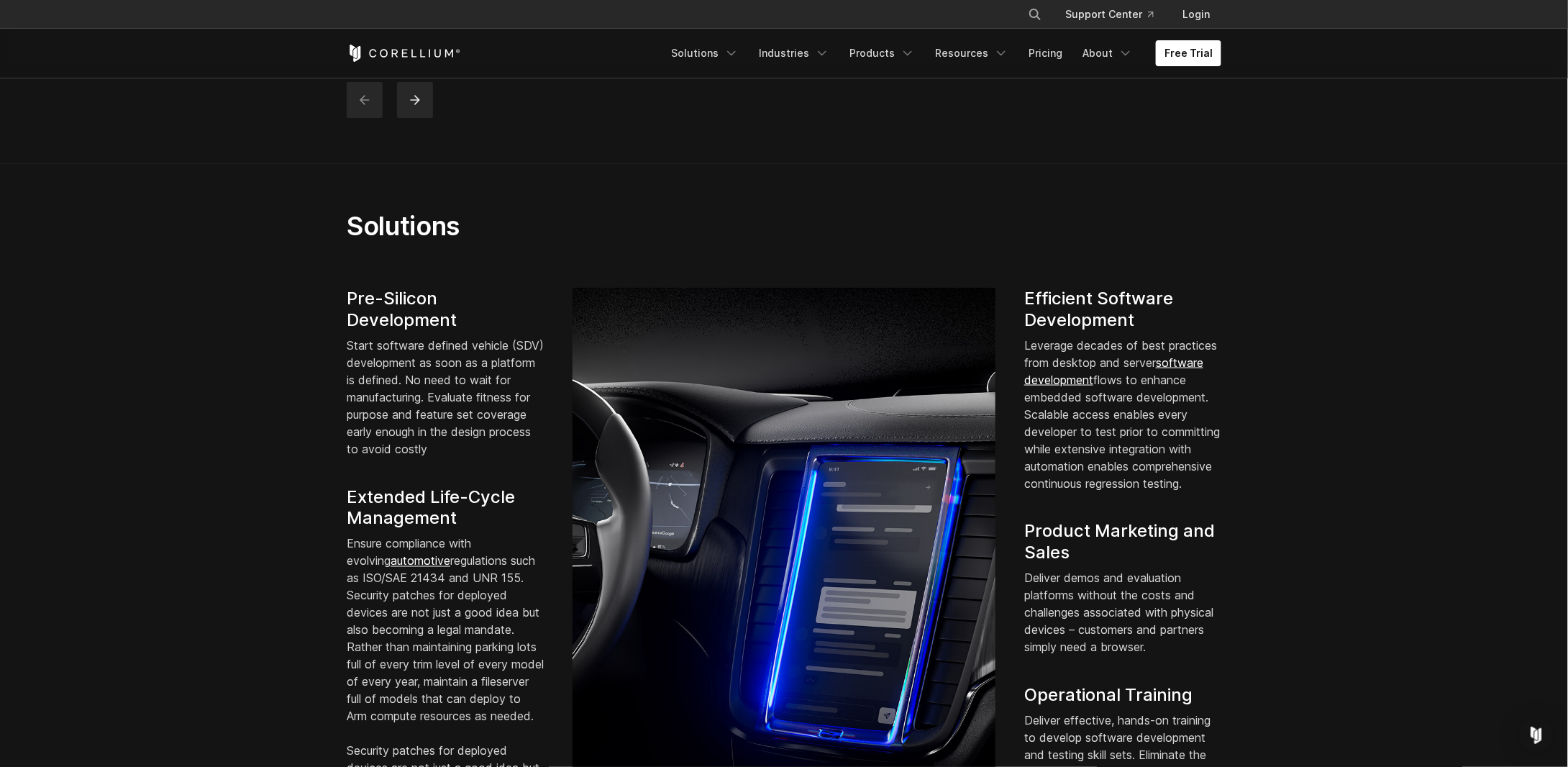
click at [1326, 296] on section "Solutions Pre-Silicon Development Start software defined vehicle (SDV) developm…" at bounding box center [784, 554] width 1568 height 781
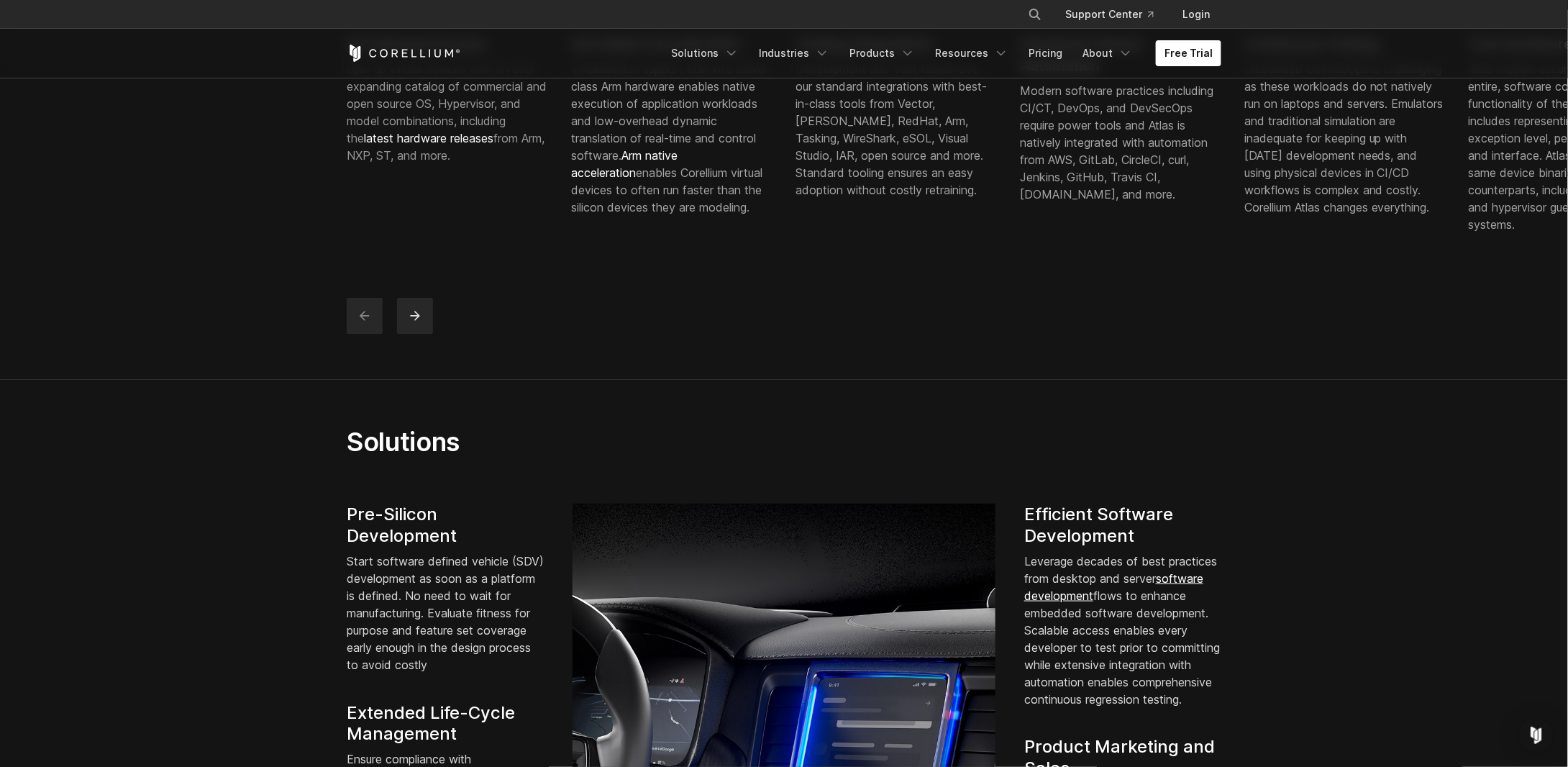
scroll to position [432, 0]
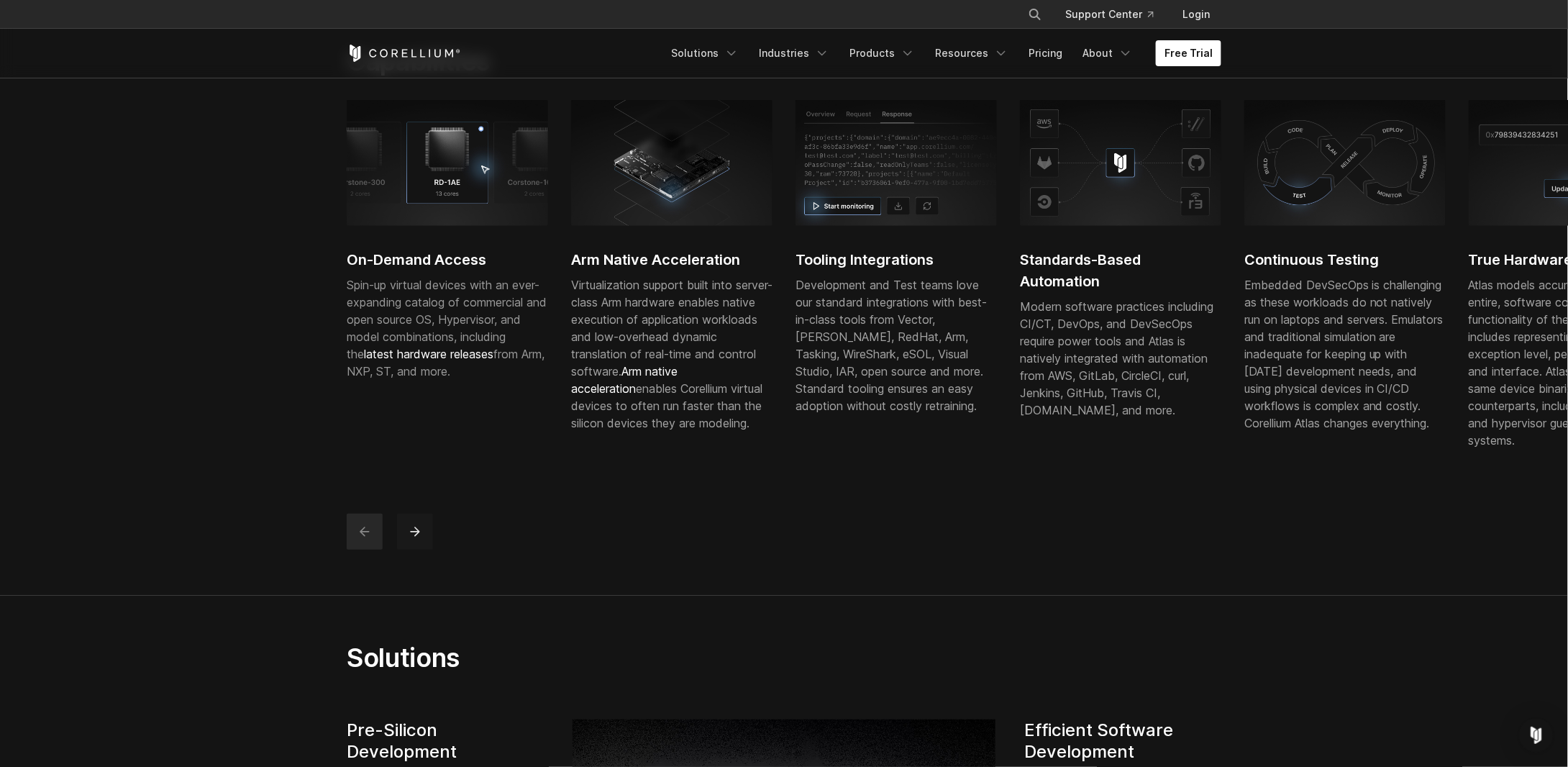
click at [419, 550] on button "next" at bounding box center [415, 532] width 36 height 36
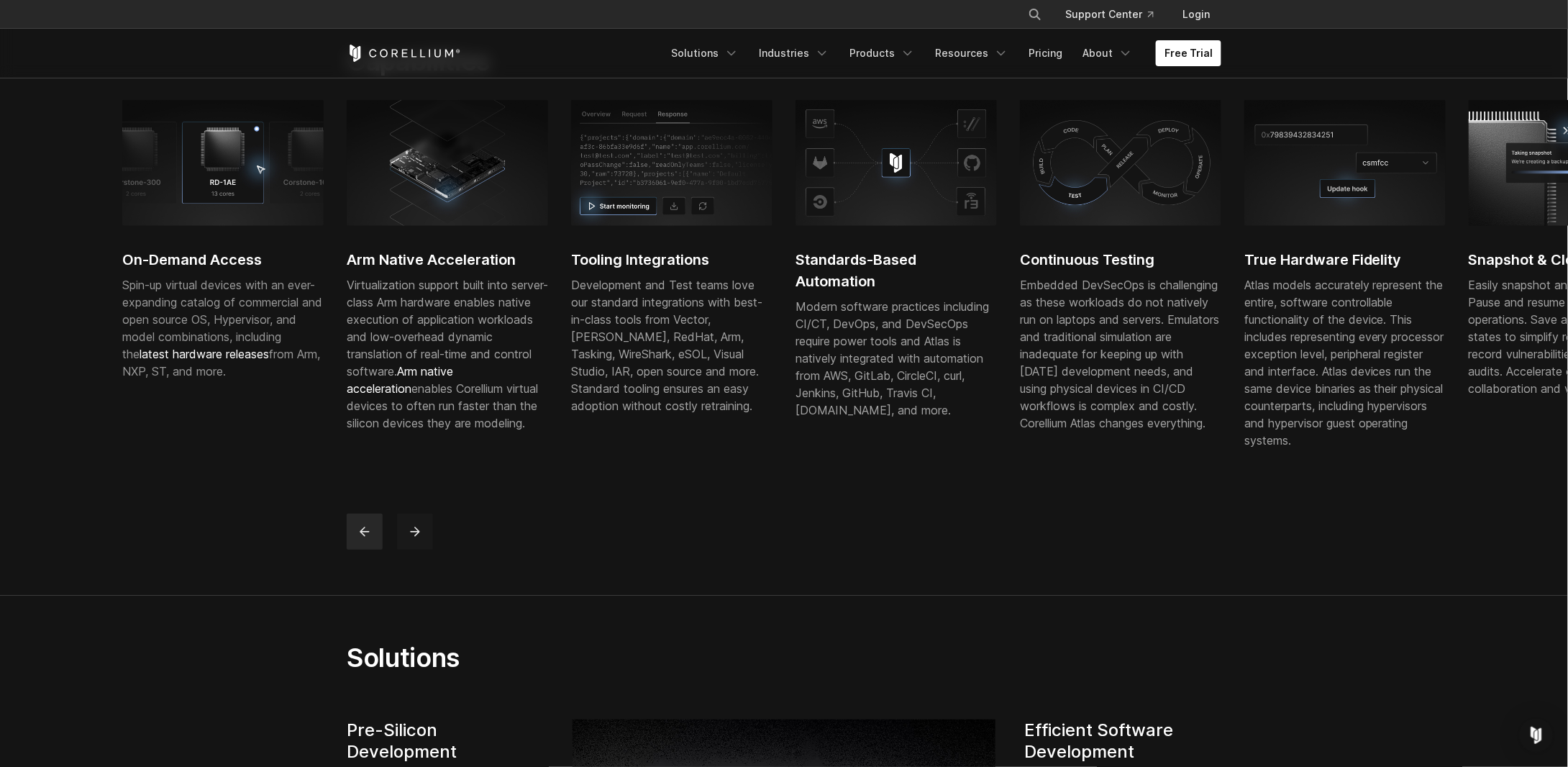
click at [418, 550] on button "next" at bounding box center [415, 532] width 36 height 36
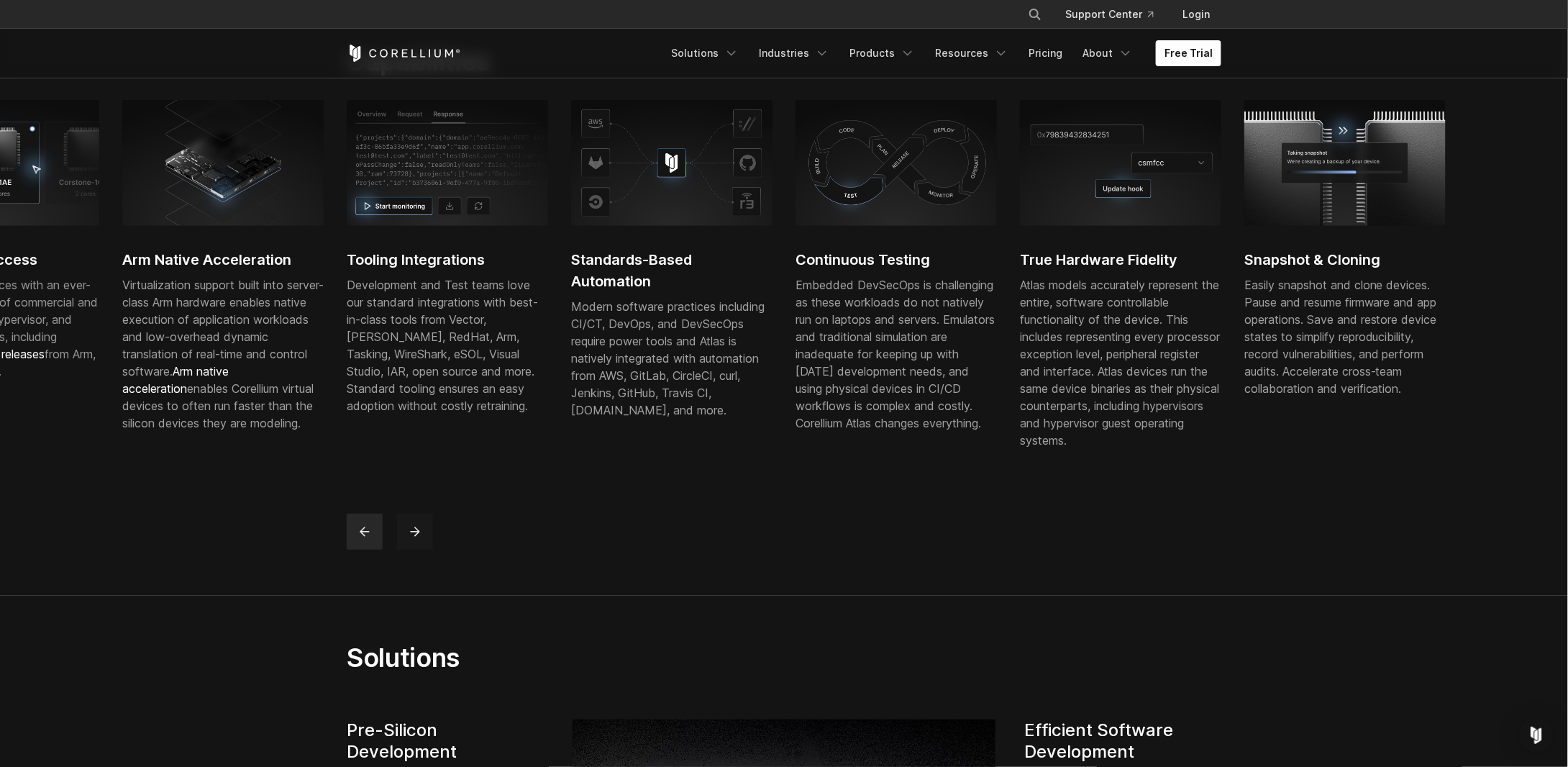
click at [418, 550] on button "next" at bounding box center [415, 532] width 36 height 36
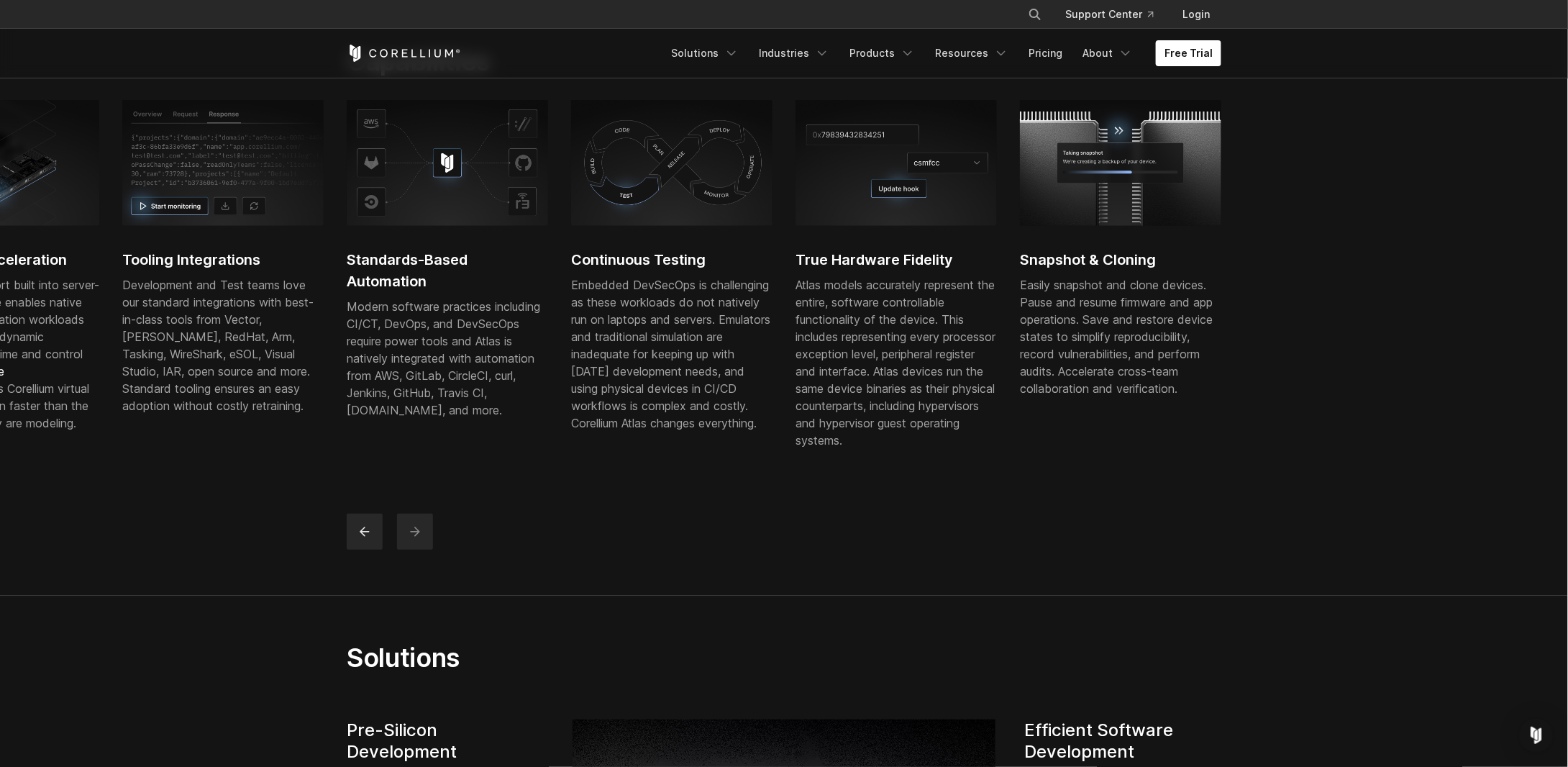
click at [418, 550] on button "next" at bounding box center [415, 532] width 36 height 36
click at [362, 539] on icon "previous" at bounding box center [364, 531] width 14 height 14
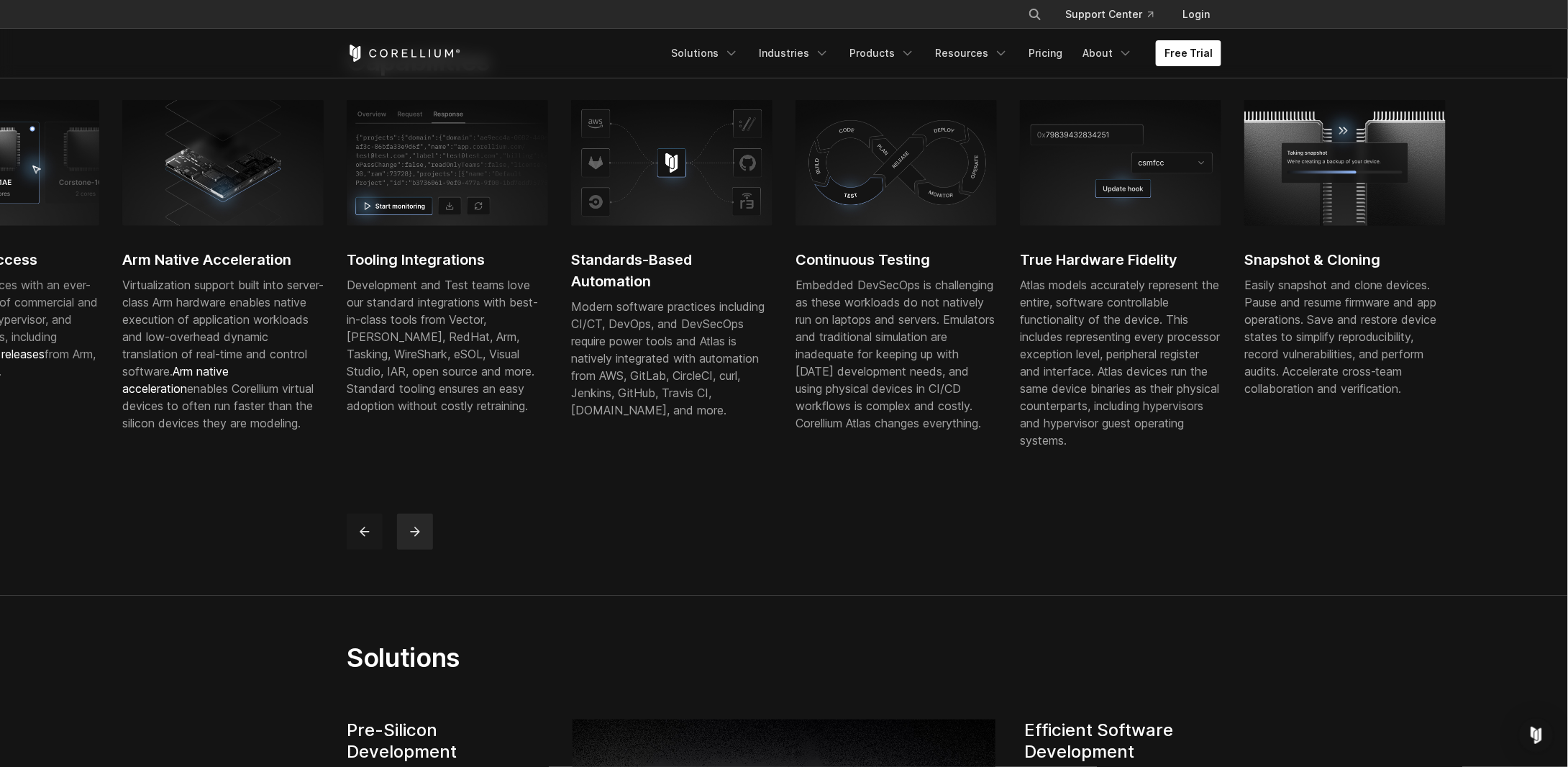
click at [362, 539] on icon "previous" at bounding box center [364, 531] width 14 height 14
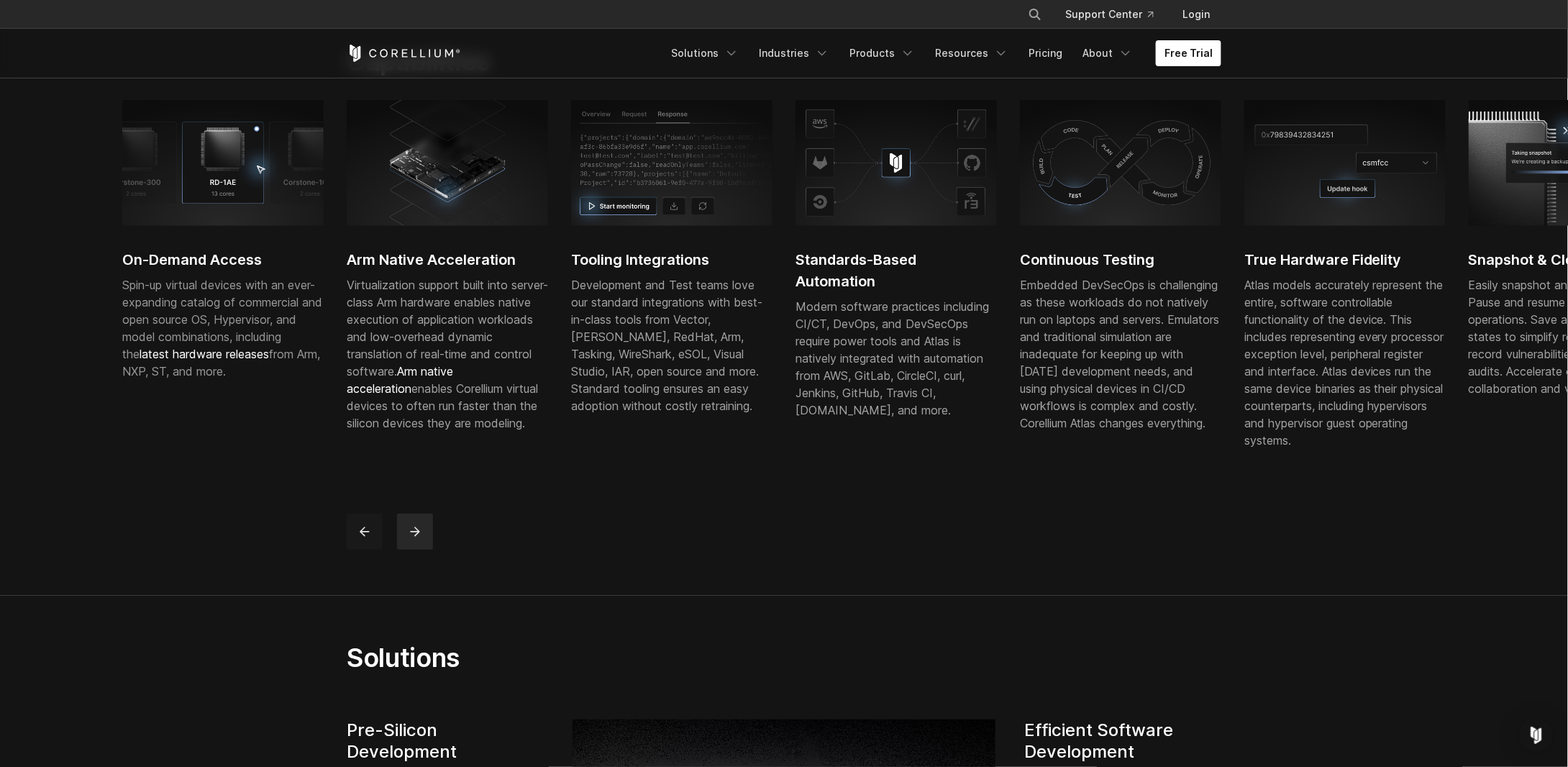
click at [362, 539] on icon "previous" at bounding box center [364, 531] width 14 height 14
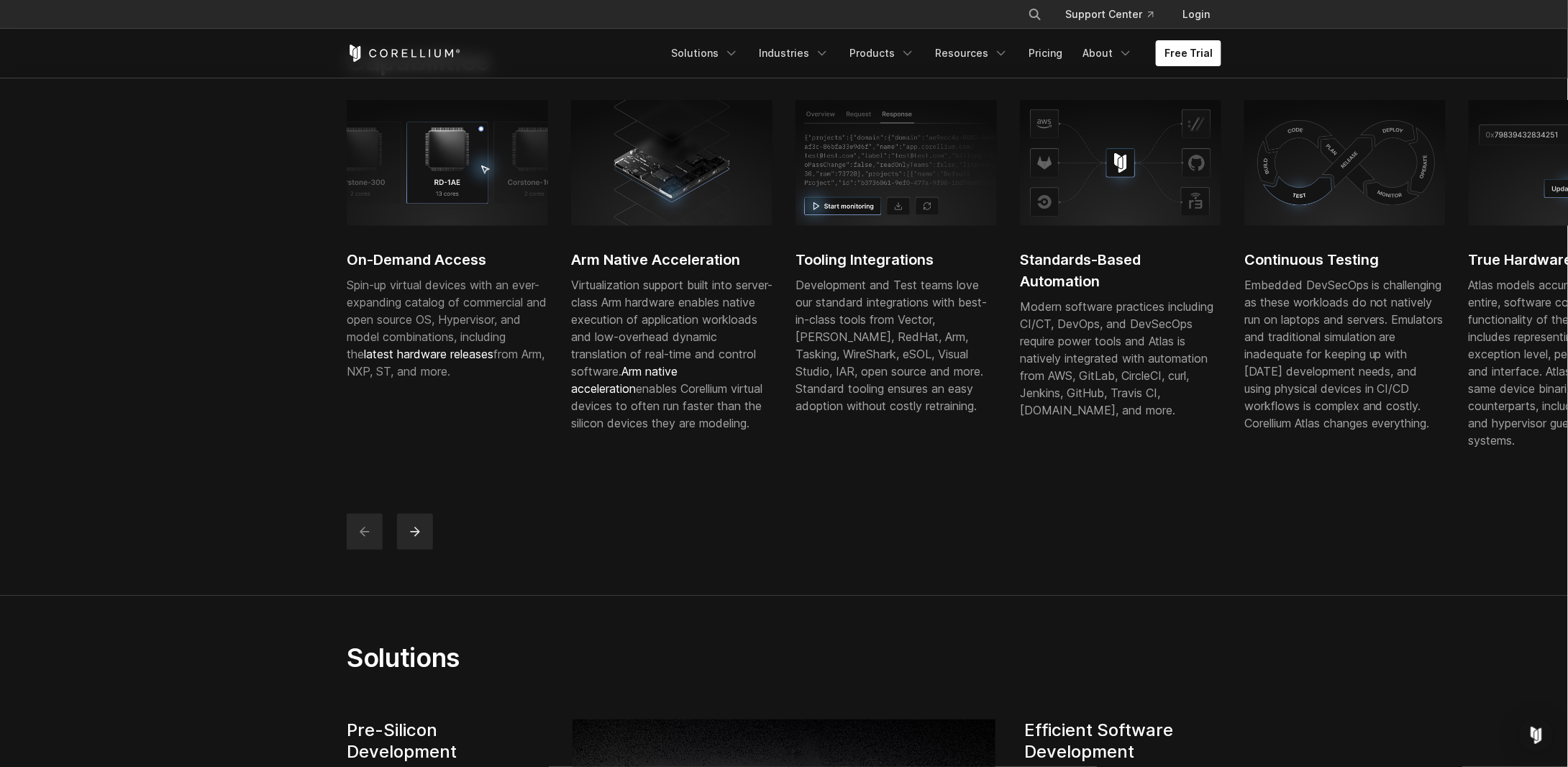
click at [362, 539] on icon "previous" at bounding box center [364, 531] width 14 height 14
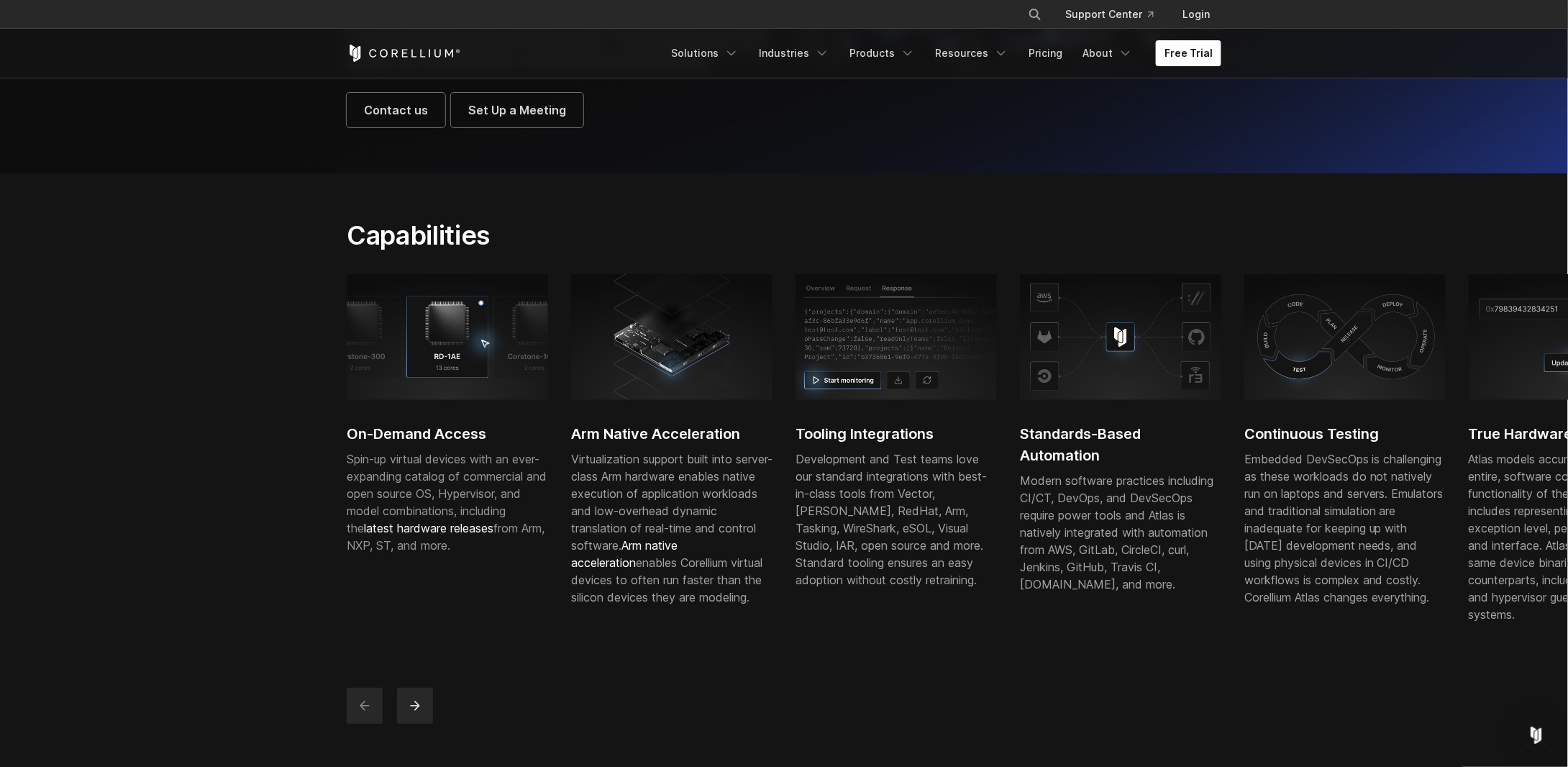
scroll to position [288, 0]
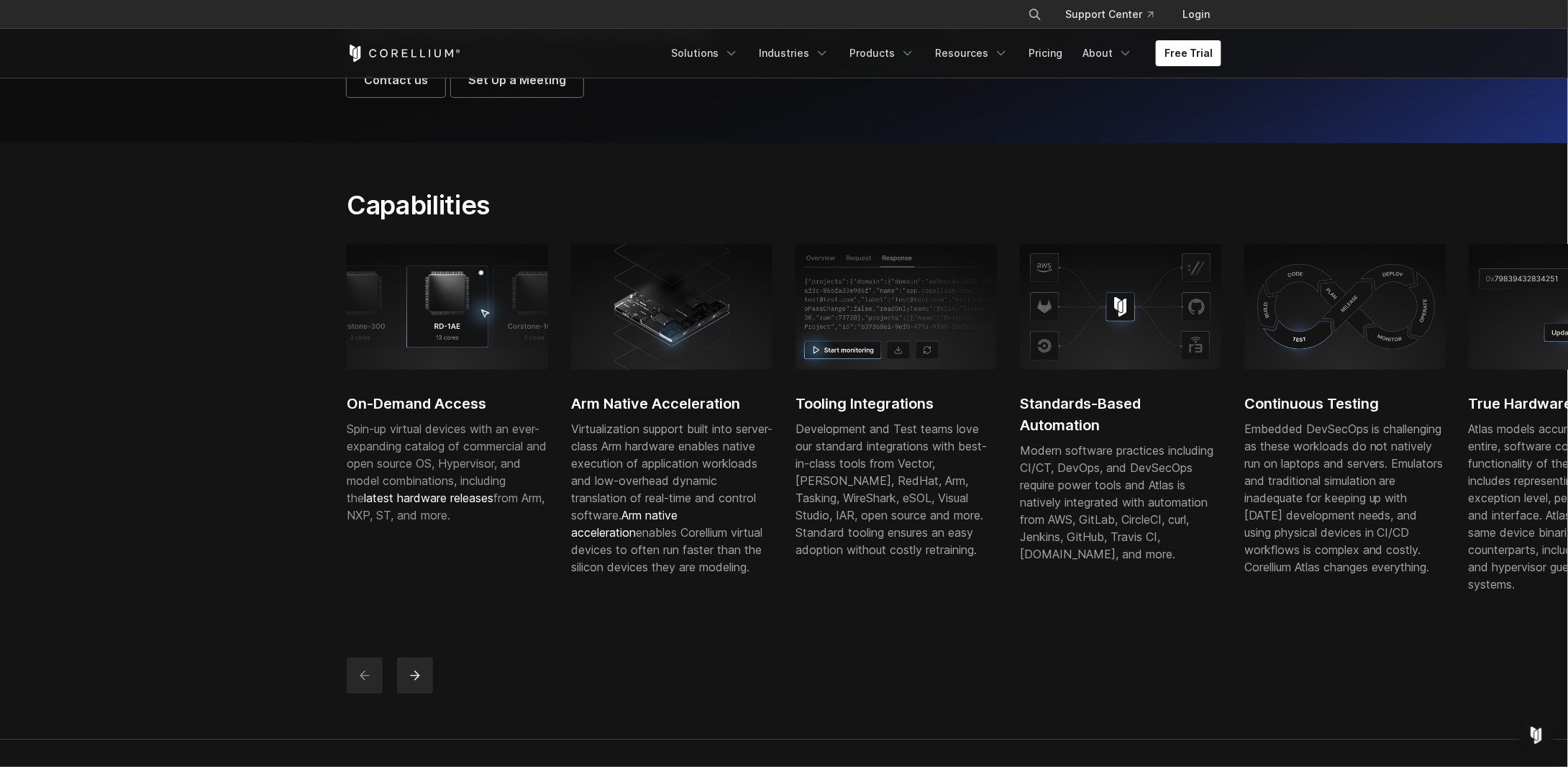
click at [205, 268] on section "Capabilities On-Demand Access Spin-up virtual devices with an ever-expanding ca…" at bounding box center [784, 441] width 1568 height 597
